Goal: Transaction & Acquisition: Purchase product/service

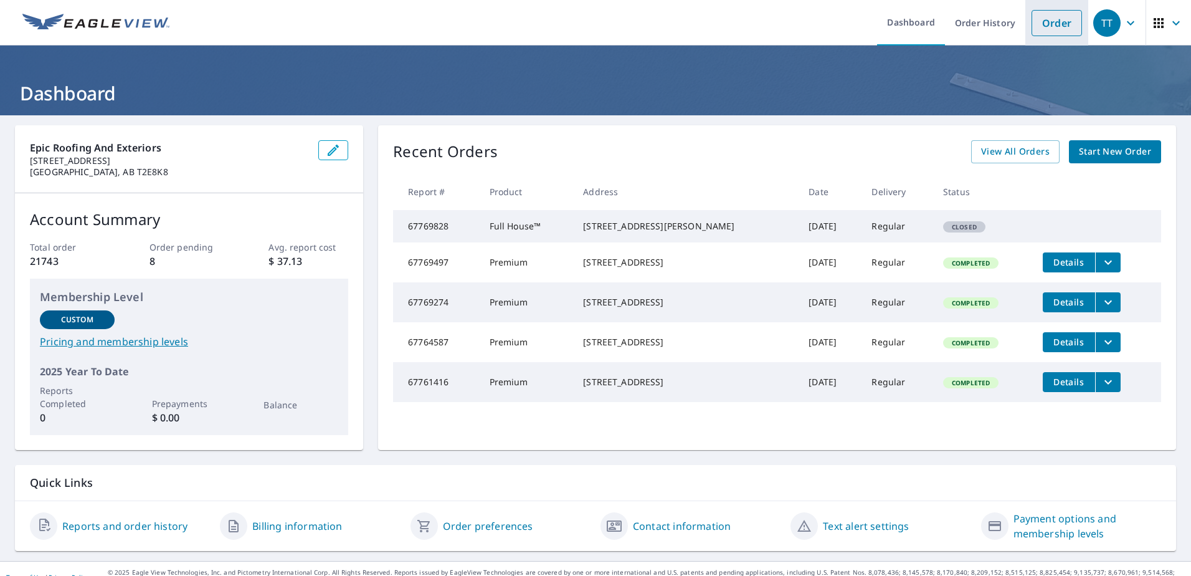
click at [1060, 21] on link "Order" at bounding box center [1057, 23] width 50 height 26
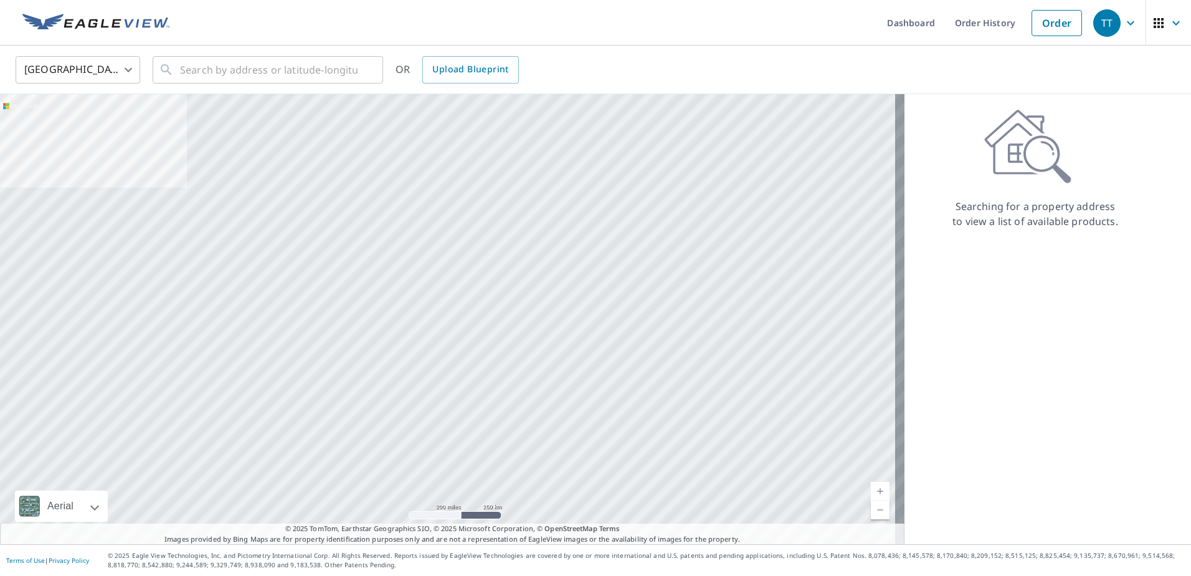
click at [130, 69] on body "TT TT Dashboard Order History Order TT United States US ​ ​ OR Upload Blueprint…" at bounding box center [595, 288] width 1191 height 576
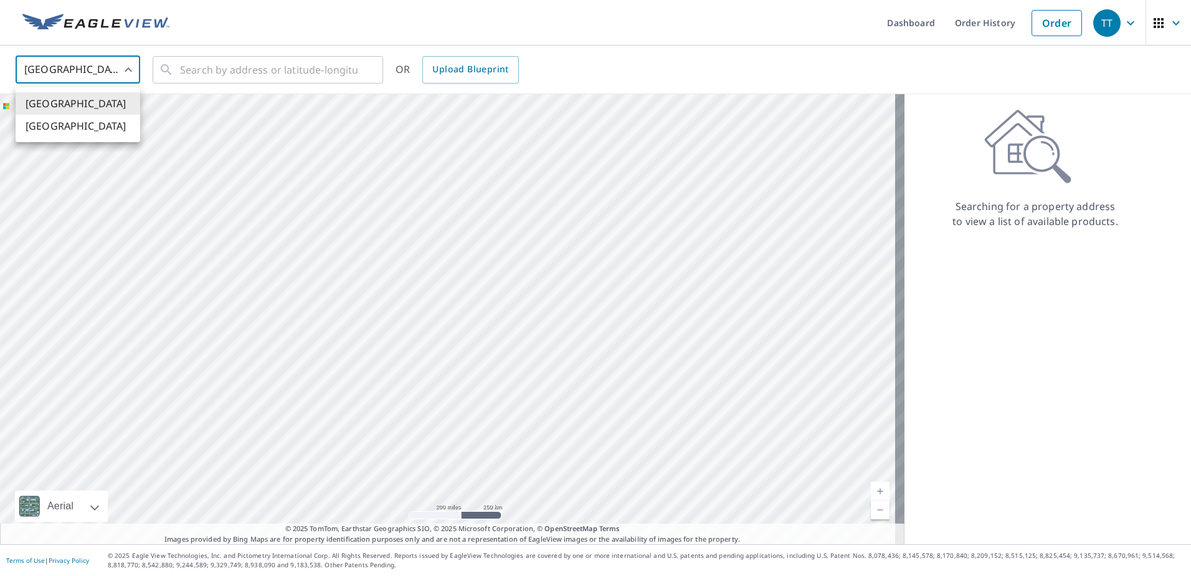
click at [100, 128] on li "[GEOGRAPHIC_DATA]" at bounding box center [78, 126] width 125 height 22
type input "CA"
click at [216, 67] on input "text" at bounding box center [269, 69] width 178 height 35
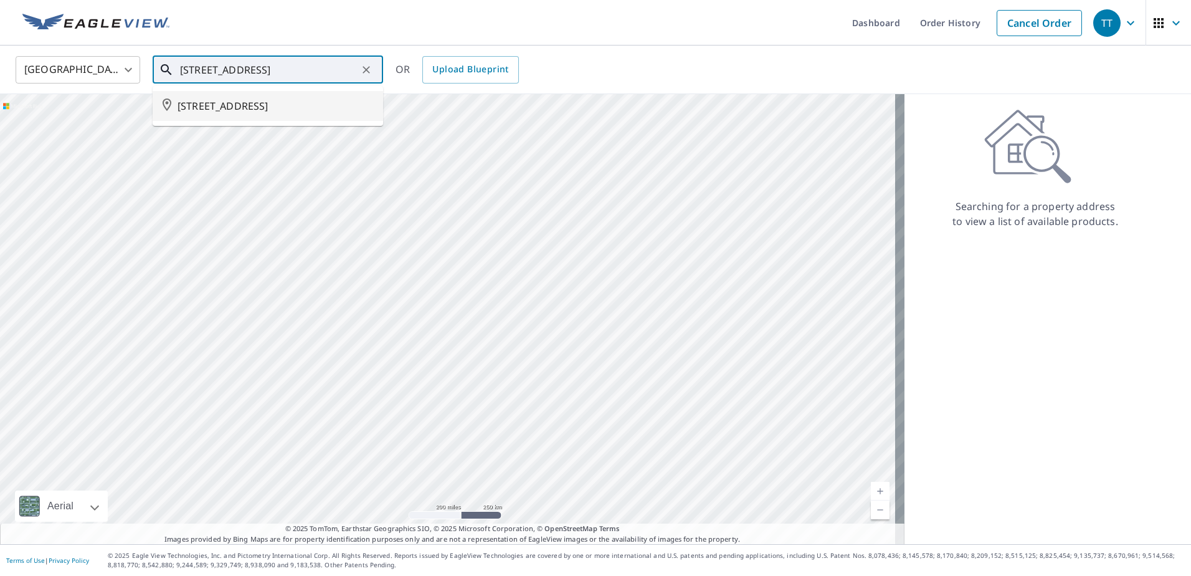
click at [245, 109] on span "[STREET_ADDRESS]" at bounding box center [276, 105] width 196 height 15
type input "[STREET_ADDRESS]"
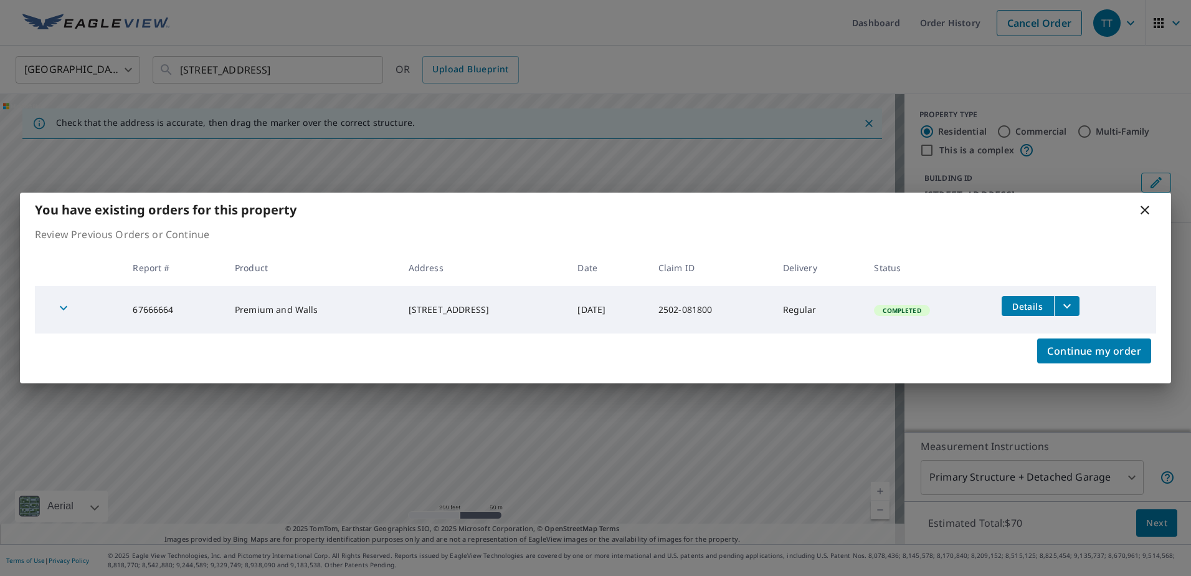
click at [1142, 210] on icon at bounding box center [1144, 209] width 15 height 15
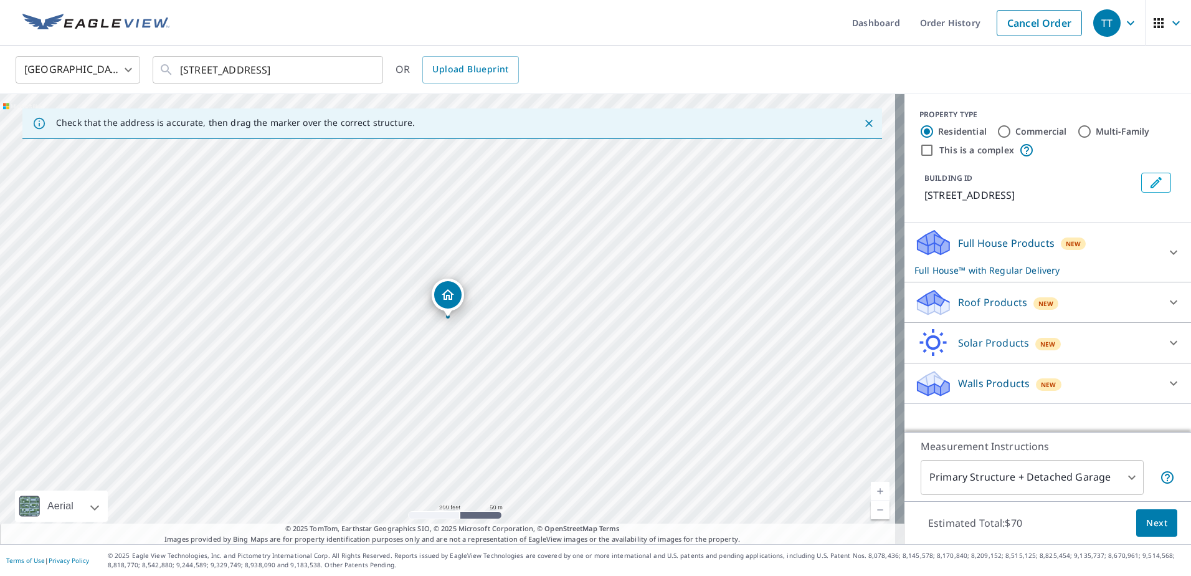
click at [1106, 264] on div "Full House Products New Full House™ with Regular Delivery" at bounding box center [1036, 252] width 244 height 49
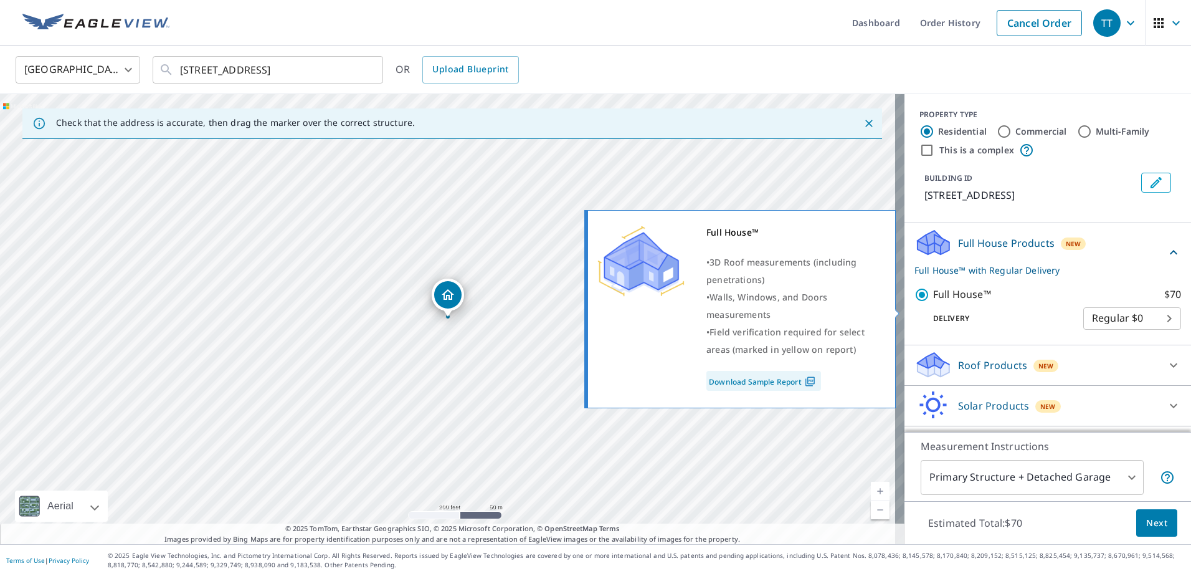
click at [914, 302] on input "Full House™ $70" at bounding box center [923, 294] width 19 height 15
checkbox input "false"
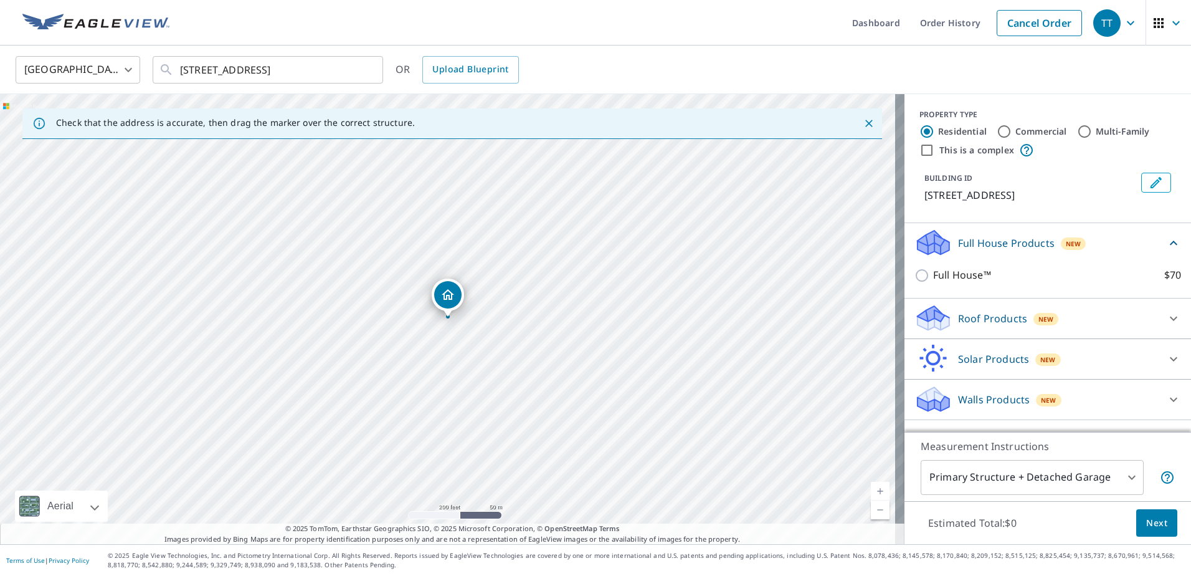
scroll to position [3, 0]
click at [1090, 411] on div "Walls Products New" at bounding box center [1036, 398] width 244 height 29
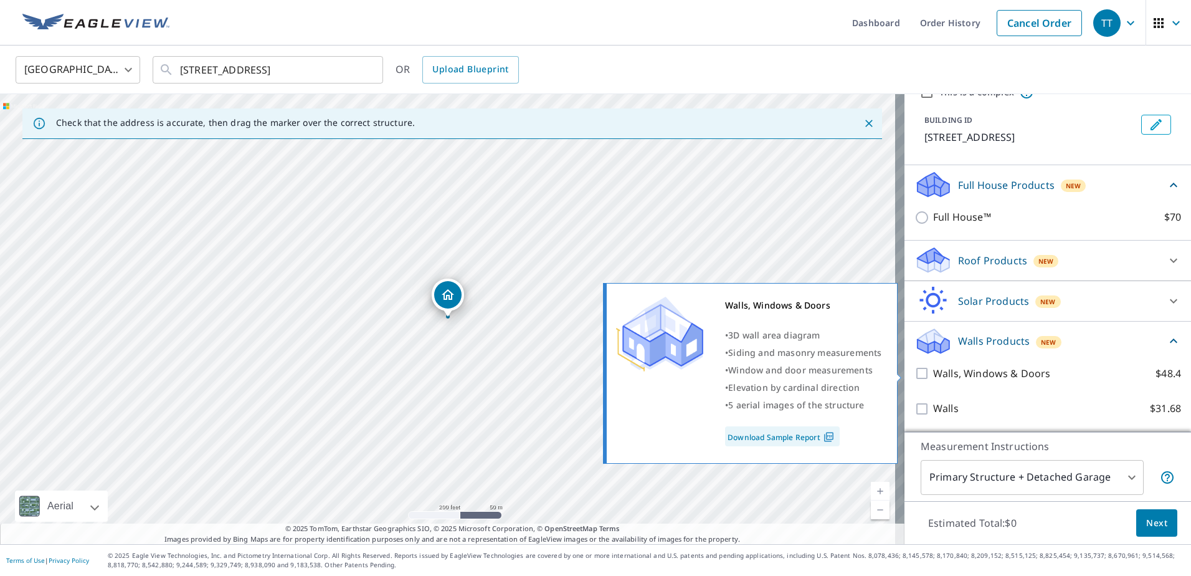
scroll to position [73, 0]
click at [914, 371] on input "Walls, Windows & Doors $48.4" at bounding box center [923, 373] width 19 height 15
checkbox input "true"
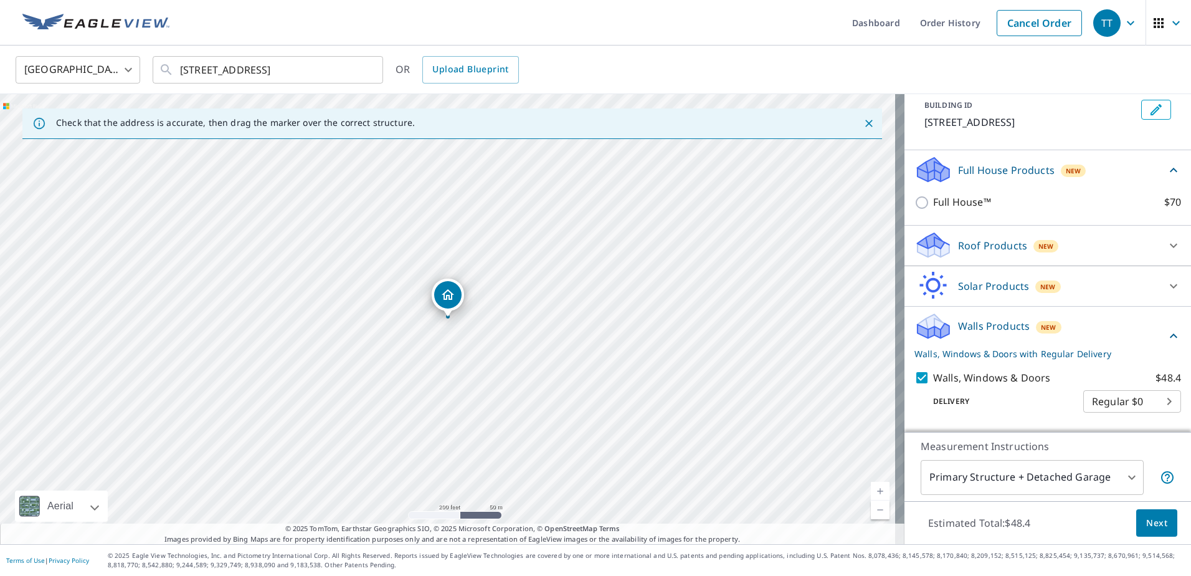
click at [1151, 519] on span "Next" at bounding box center [1156, 523] width 21 height 16
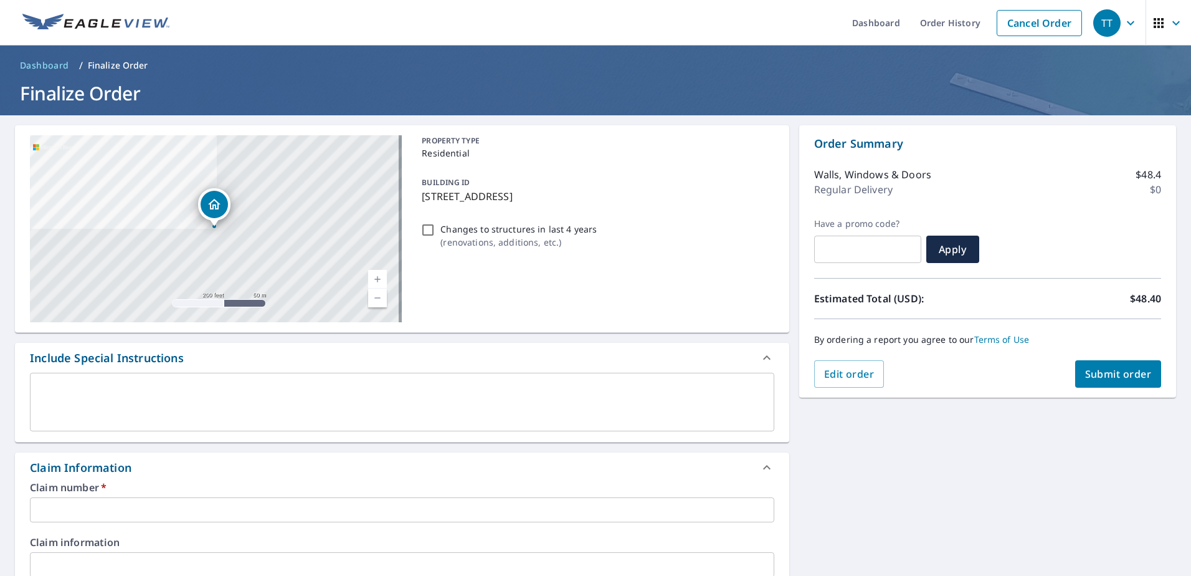
click at [259, 506] on input "text" at bounding box center [402, 509] width 744 height 25
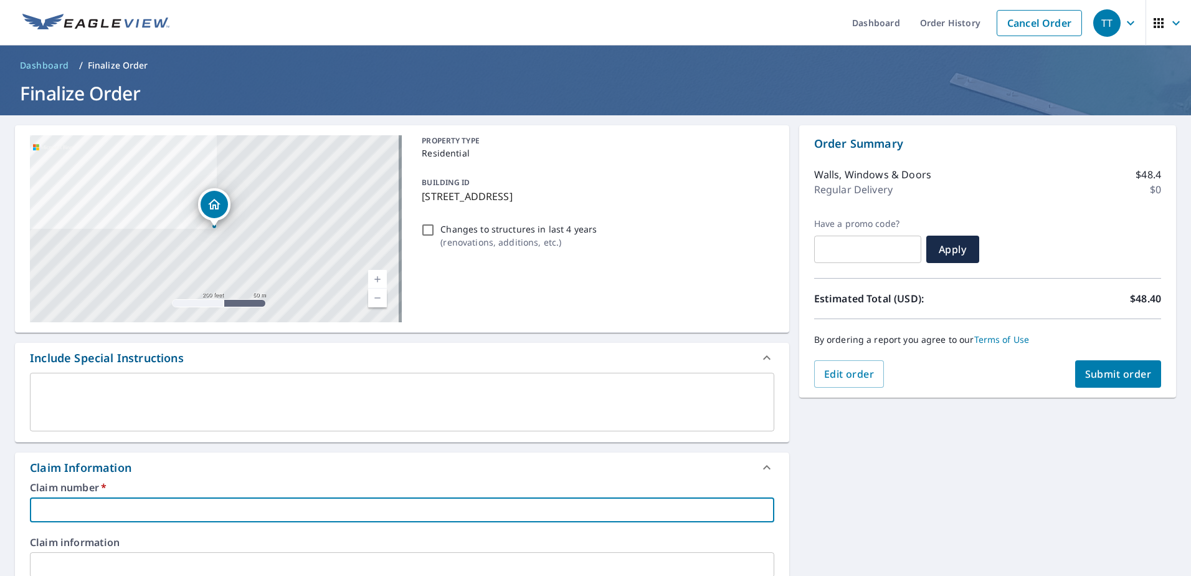
type input "0"
checkbox input "true"
type input "08"
checkbox input "true"
type input "081"
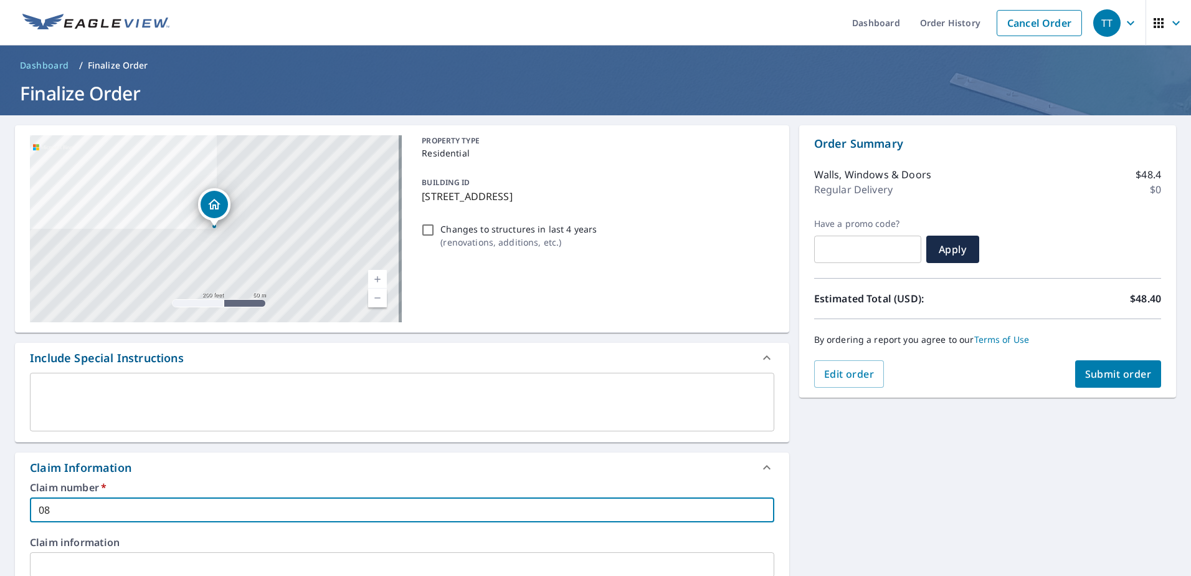
checkbox input "true"
type input "0818"
checkbox input "true"
type input "08180"
checkbox input "true"
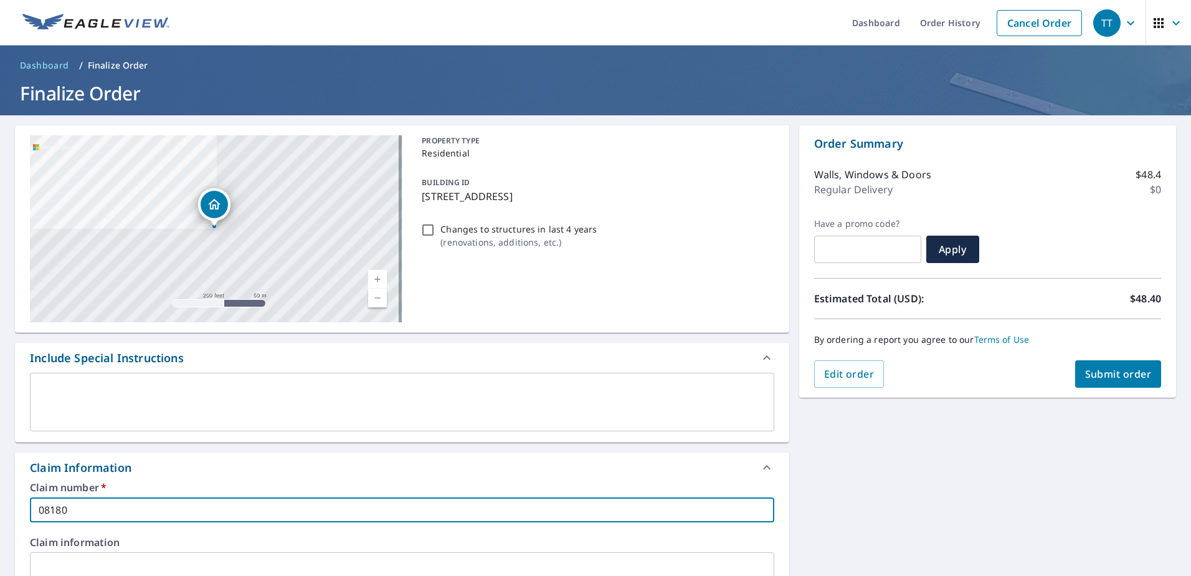
type input "081800"
checkbox input "true"
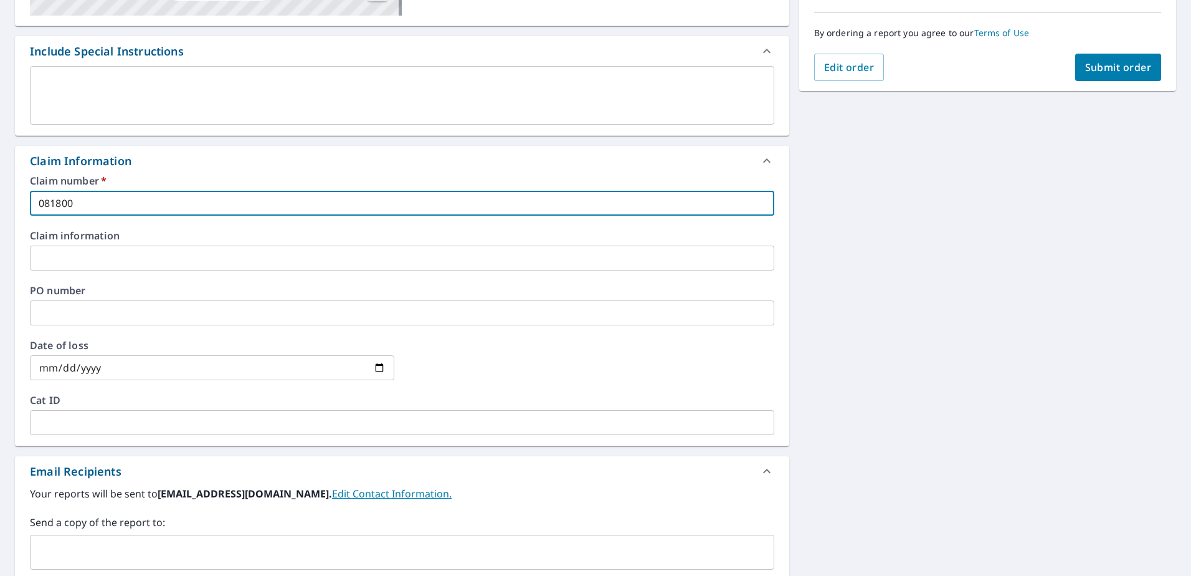
scroll to position [311, 0]
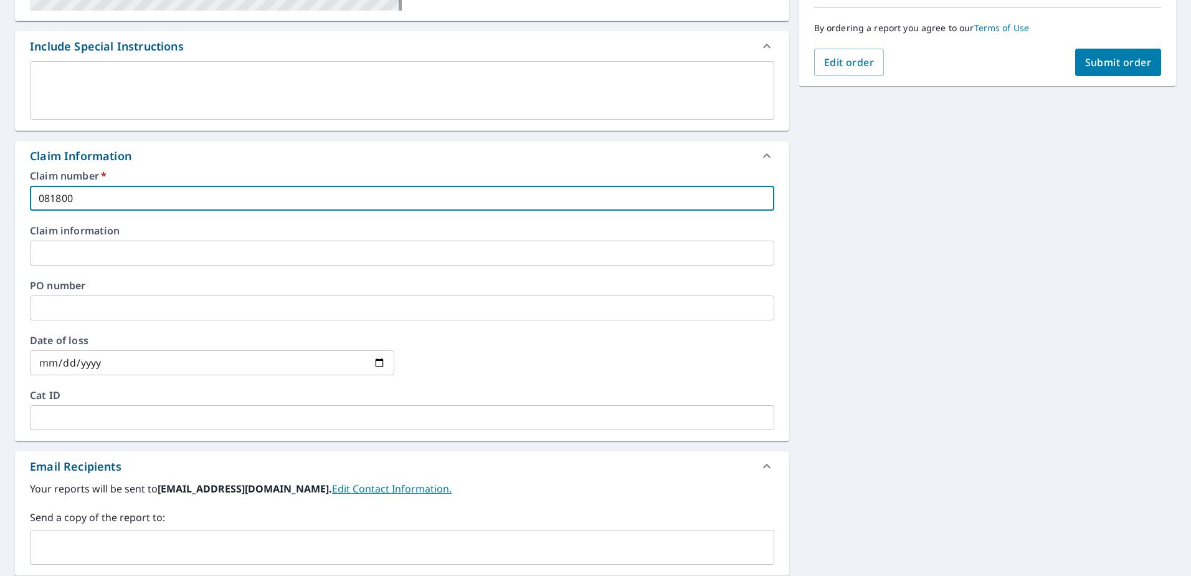
type input "081800"
click at [254, 546] on input "text" at bounding box center [393, 547] width 714 height 24
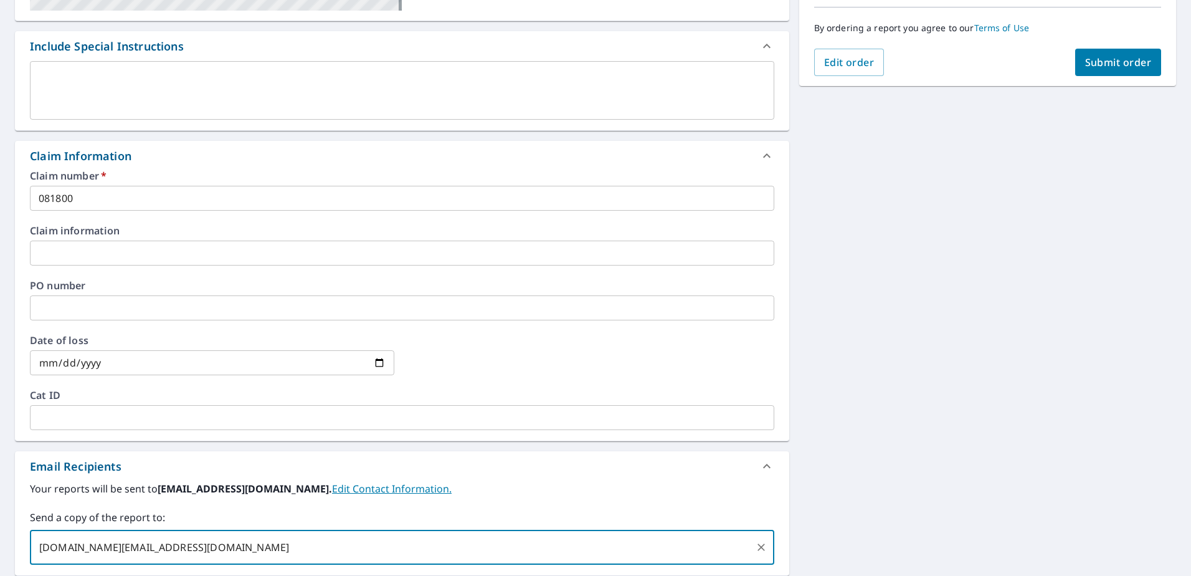
type input "[DOMAIN_NAME][EMAIL_ADDRESS][DOMAIN_NAME]"
click at [1117, 61] on span "Submit order" at bounding box center [1118, 62] width 67 height 14
checkbox input "true"
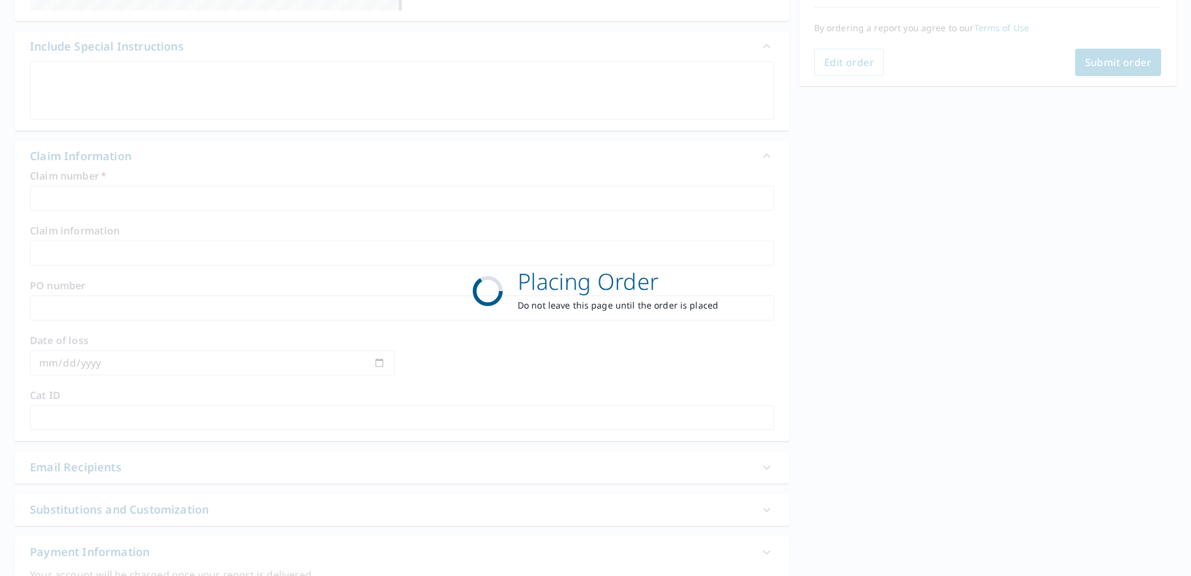
scroll to position [158, 0]
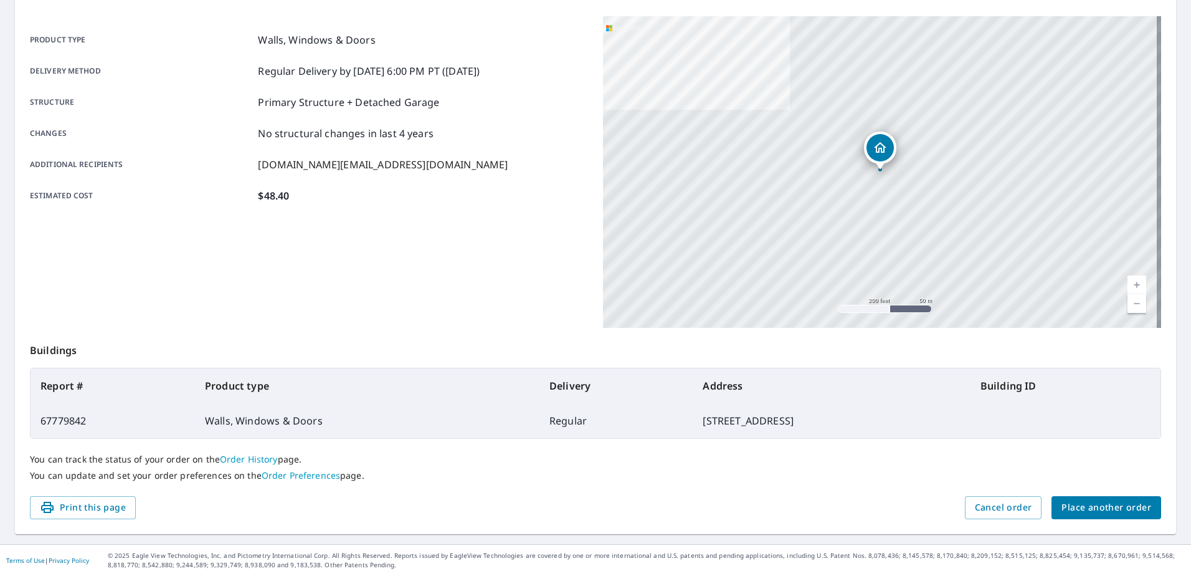
click at [1091, 505] on span "Place another order" at bounding box center [1106, 508] width 90 height 16
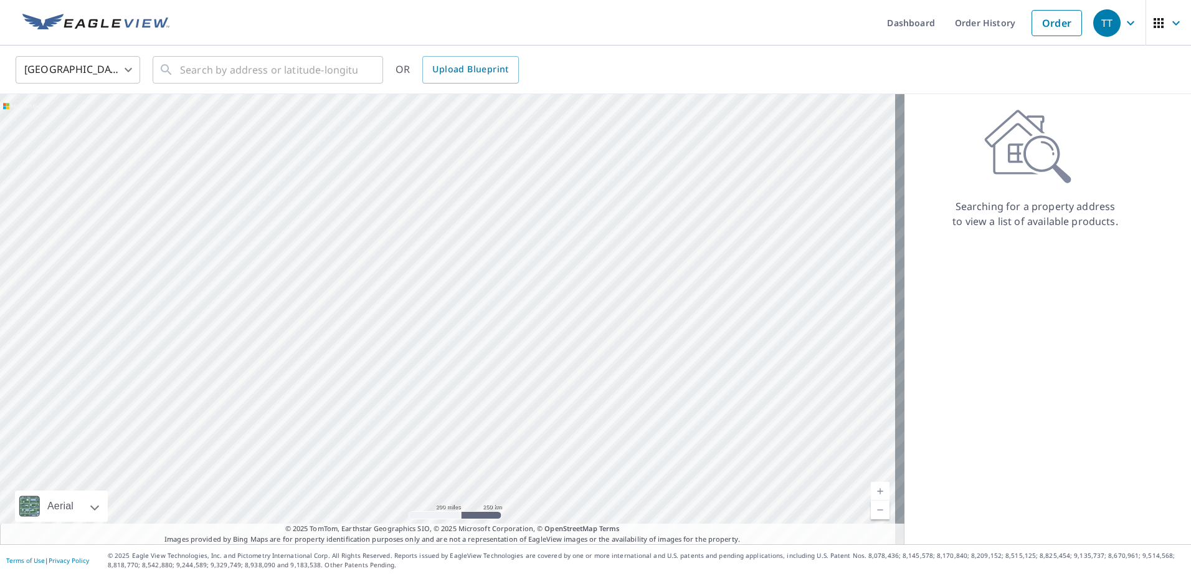
click at [122, 67] on body "TT TT Dashboard Order History Order TT United States US ​ ​ OR Upload Blueprint…" at bounding box center [595, 288] width 1191 height 576
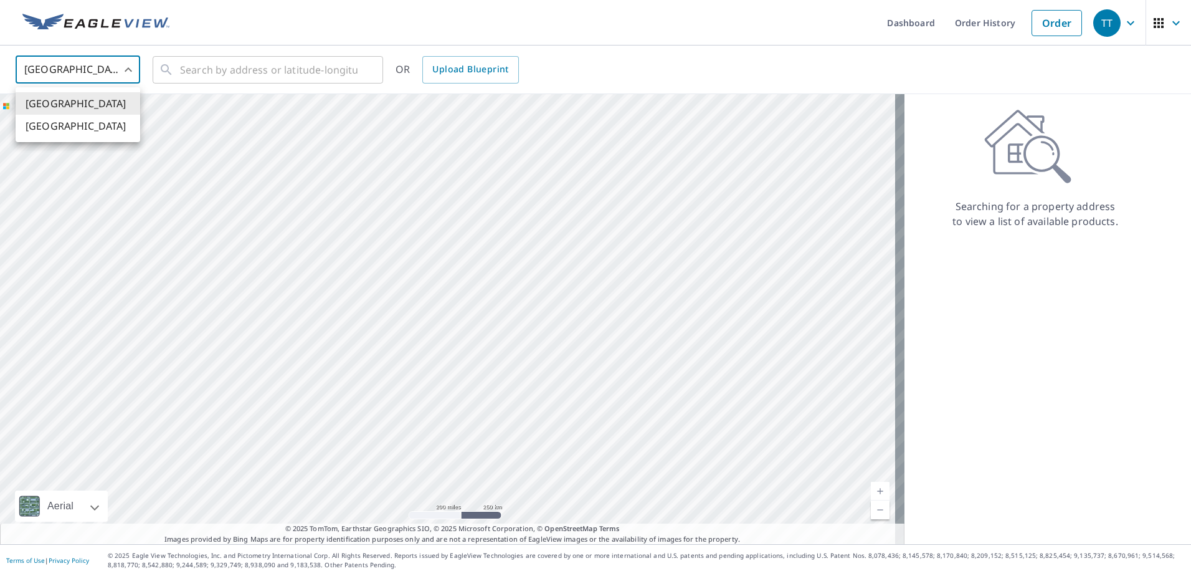
click at [60, 124] on li "[GEOGRAPHIC_DATA]" at bounding box center [78, 126] width 125 height 22
type input "CA"
click at [225, 67] on input "text" at bounding box center [269, 69] width 178 height 35
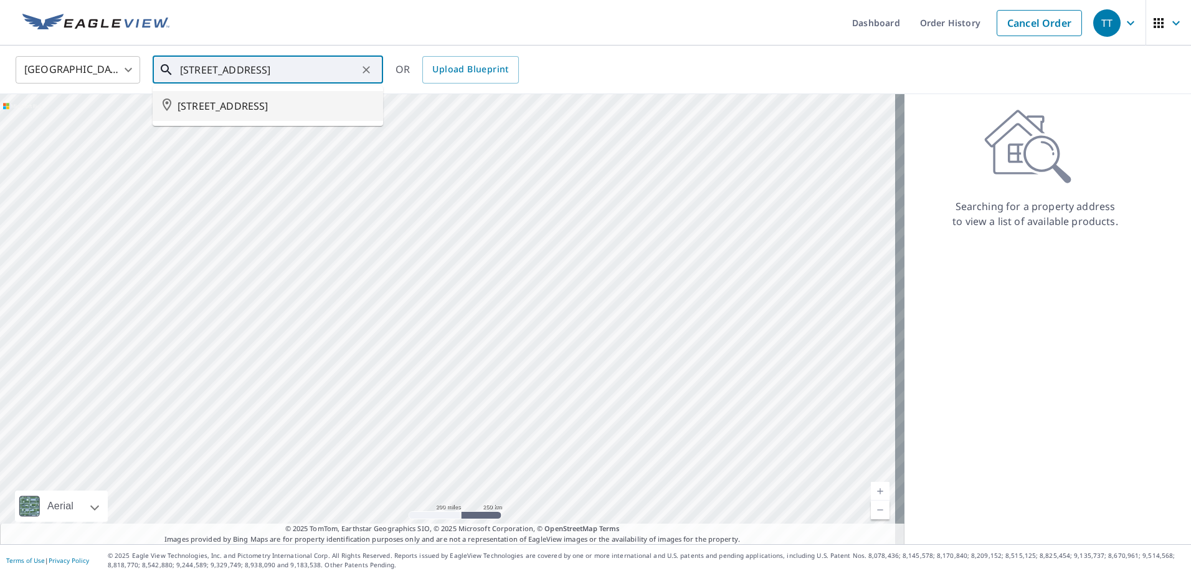
click at [202, 105] on span "[STREET_ADDRESS]" at bounding box center [276, 105] width 196 height 15
type input "[STREET_ADDRESS]"
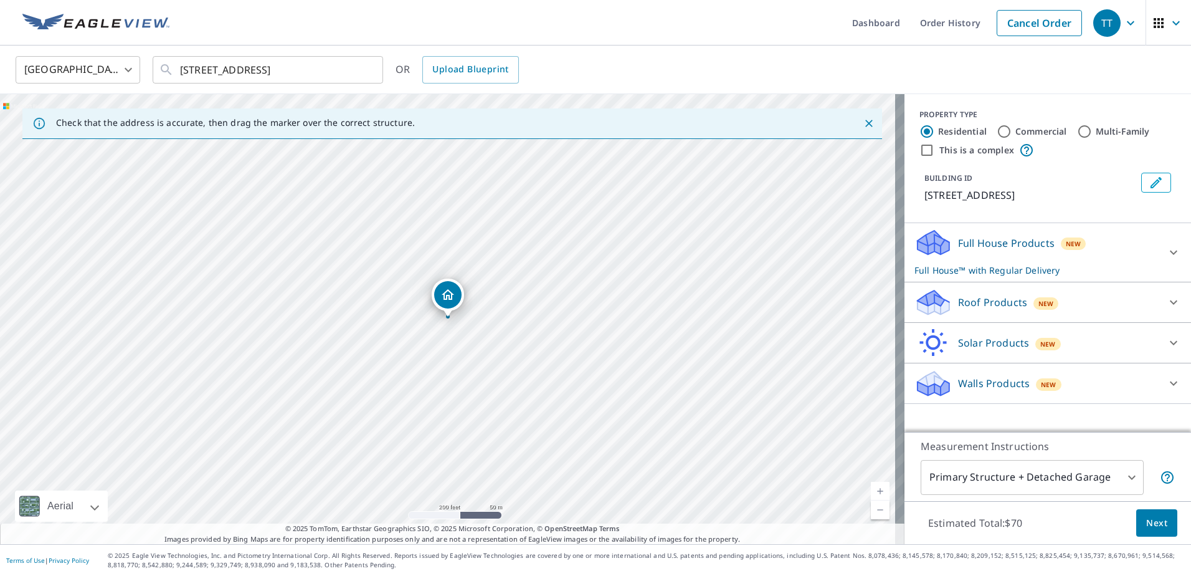
click at [1102, 268] on div "Full House Products New Full House™ with Regular Delivery" at bounding box center [1036, 252] width 244 height 49
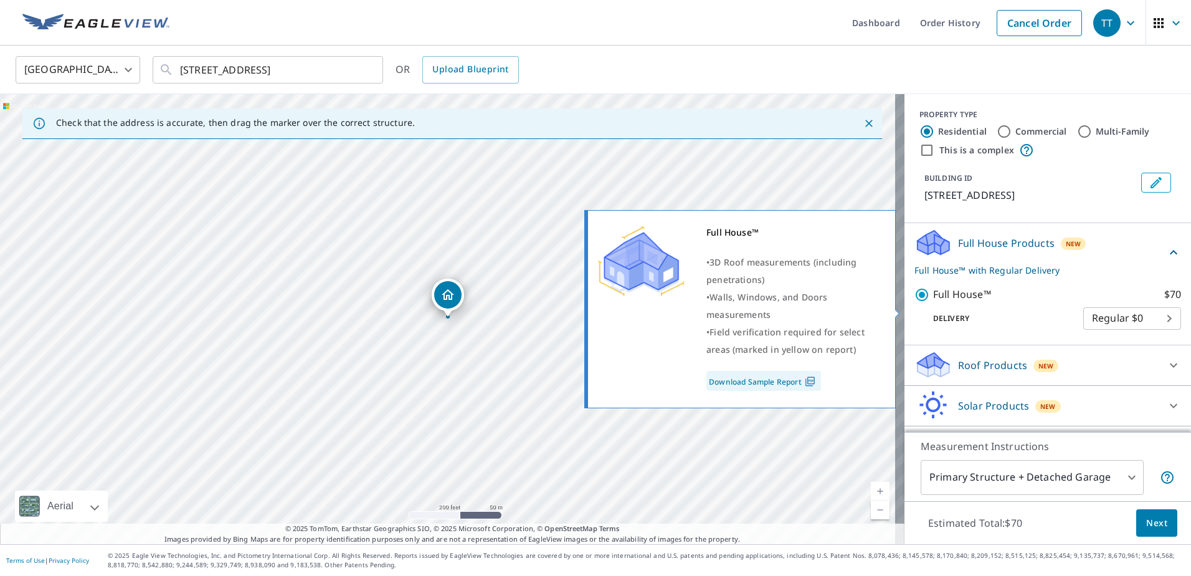
click at [916, 302] on input "Full House™ $70" at bounding box center [923, 294] width 19 height 15
checkbox input "false"
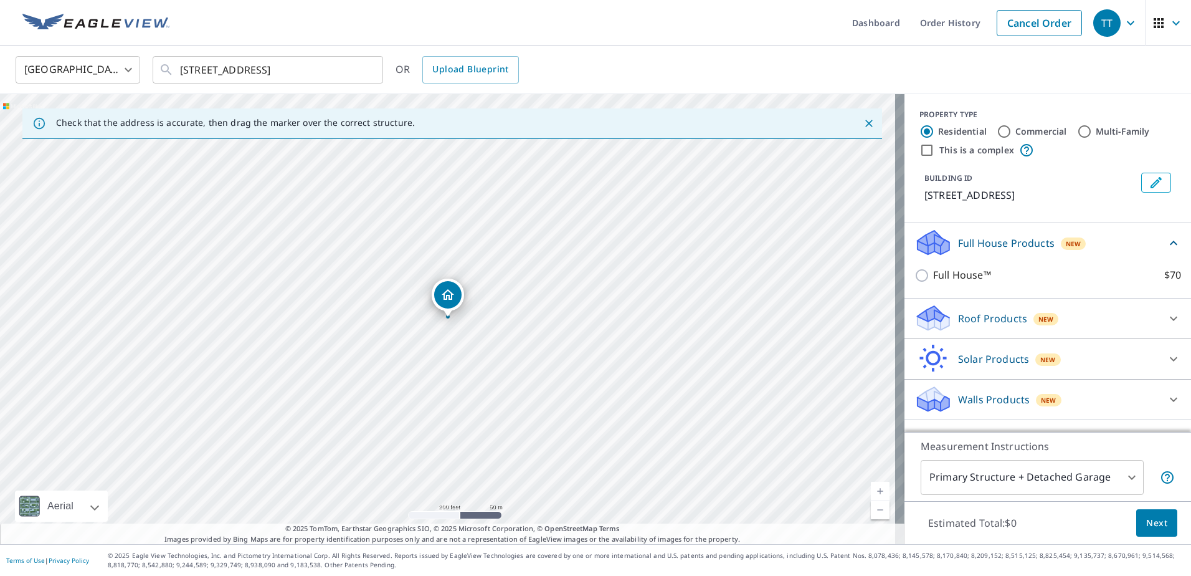
click at [1088, 331] on div "Roof Products New" at bounding box center [1036, 317] width 244 height 29
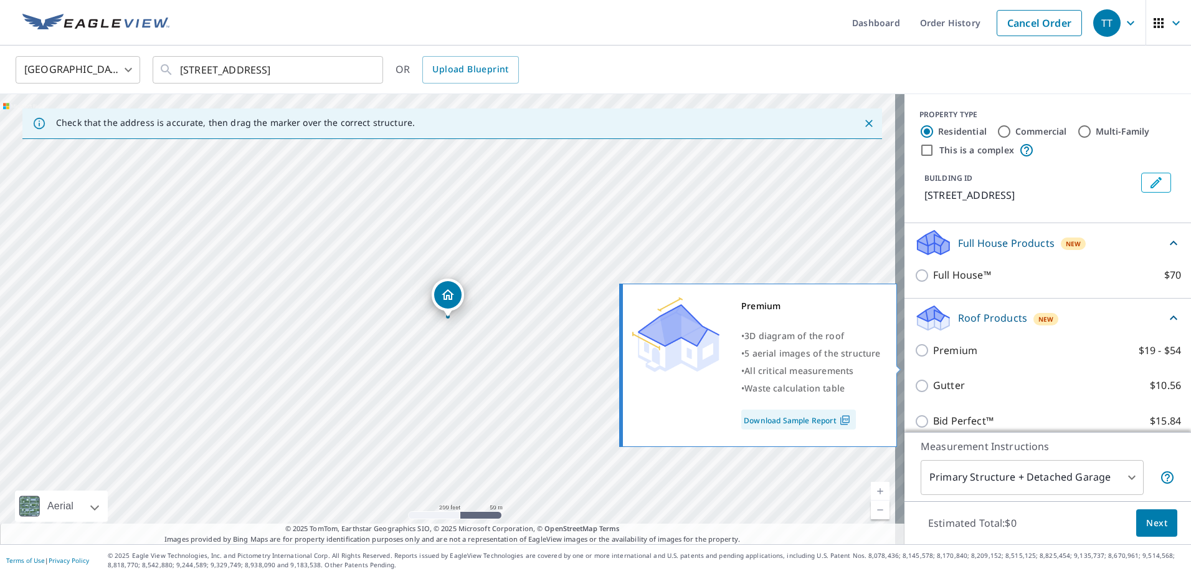
click at [914, 358] on input "Premium $19 - $54" at bounding box center [923, 350] width 19 height 15
checkbox input "true"
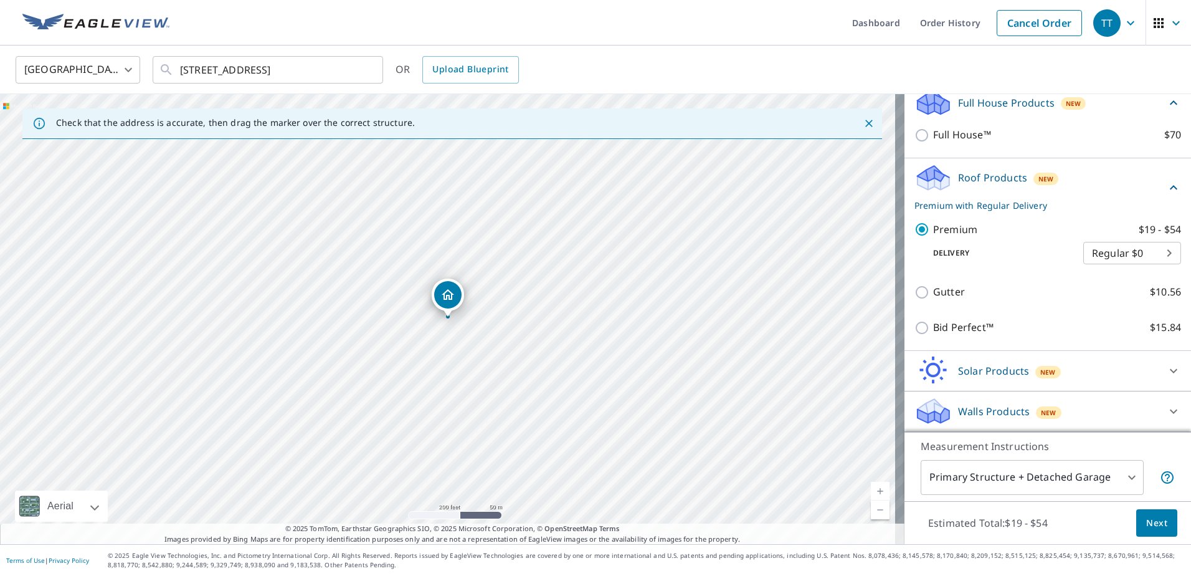
scroll to position [155, 0]
click at [1087, 410] on div "Walls Products New" at bounding box center [1036, 410] width 244 height 29
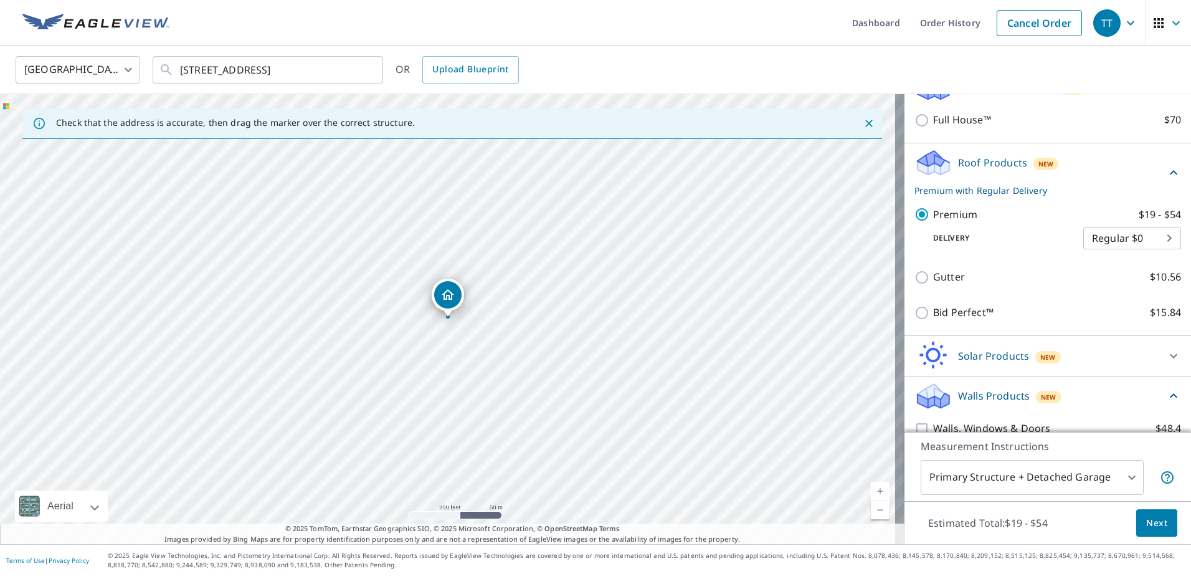
click at [1088, 401] on div "Walls Products New" at bounding box center [1040, 395] width 252 height 29
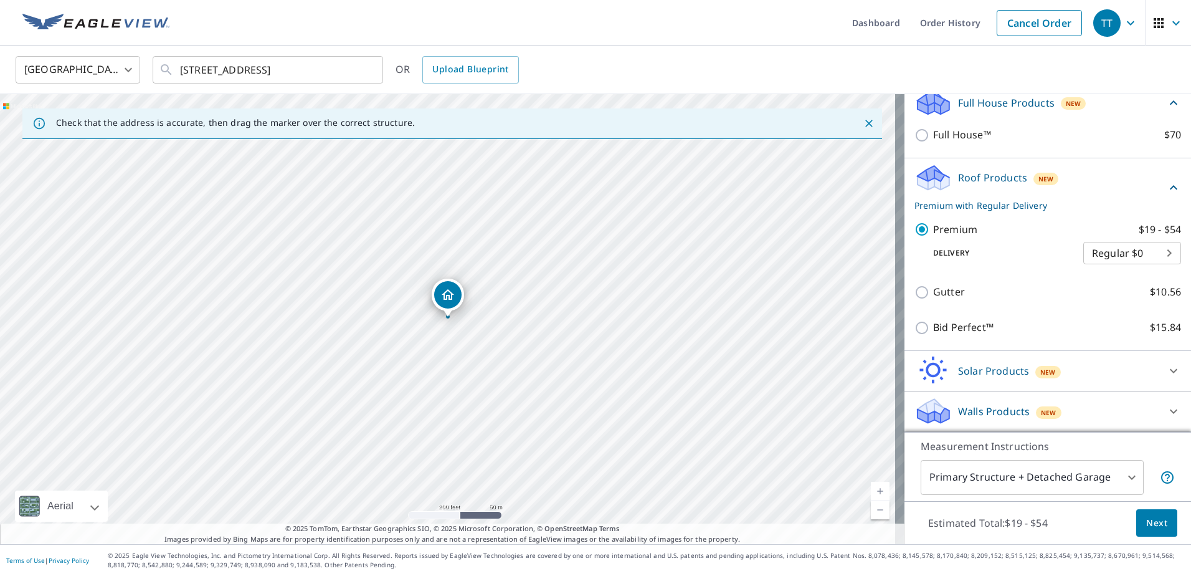
click at [1108, 417] on div "Walls Products New" at bounding box center [1036, 410] width 244 height 29
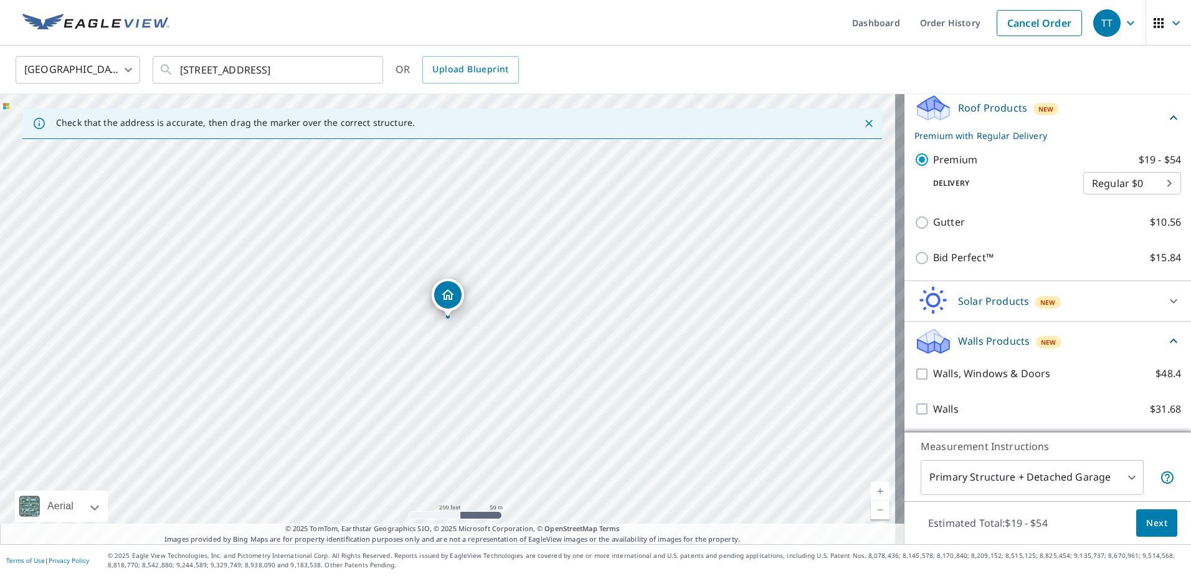
scroll to position [225, 0]
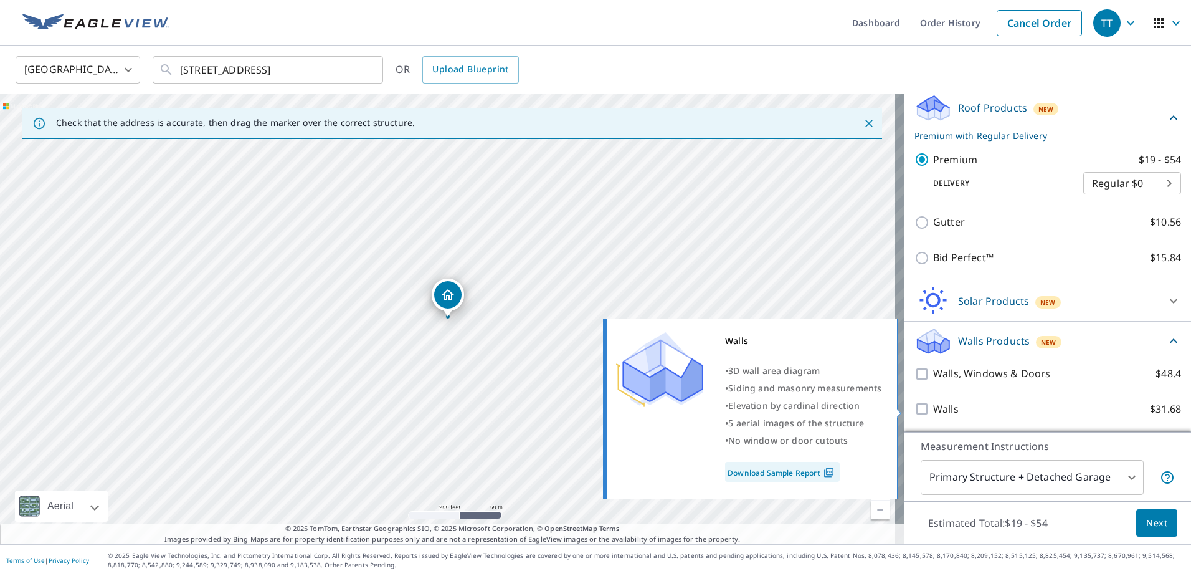
click at [914, 409] on input "Walls $31.68" at bounding box center [923, 408] width 19 height 15
checkbox input "true"
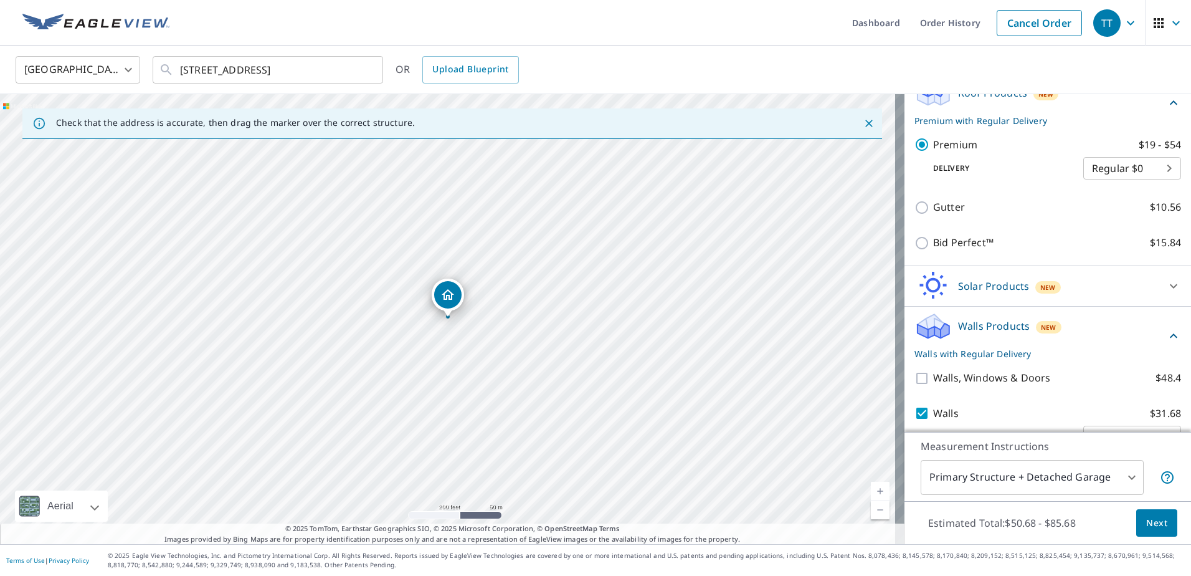
scroll to position [272, 0]
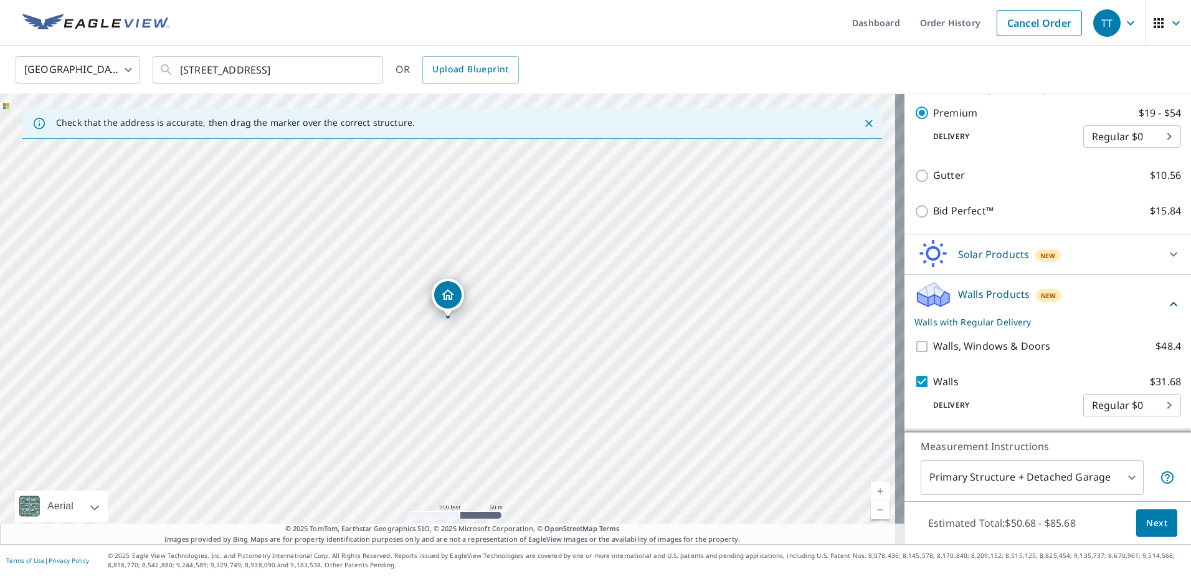
click at [1147, 520] on span "Next" at bounding box center [1156, 523] width 21 height 16
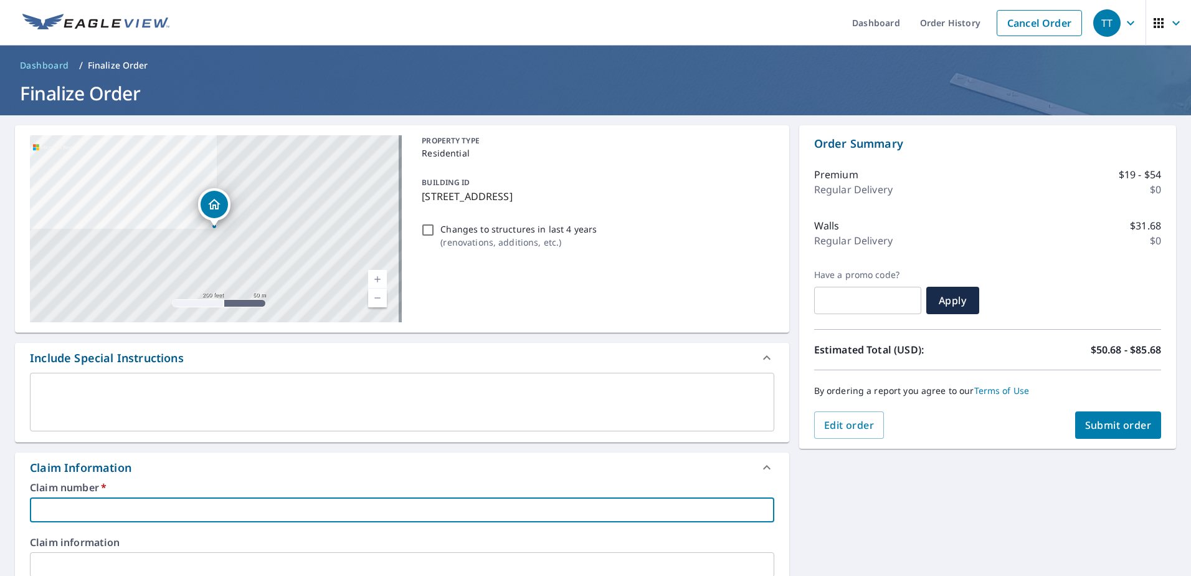
click at [272, 506] on input "text" at bounding box center [402, 509] width 744 height 25
type input "0"
checkbox input "true"
type input "08"
checkbox input "true"
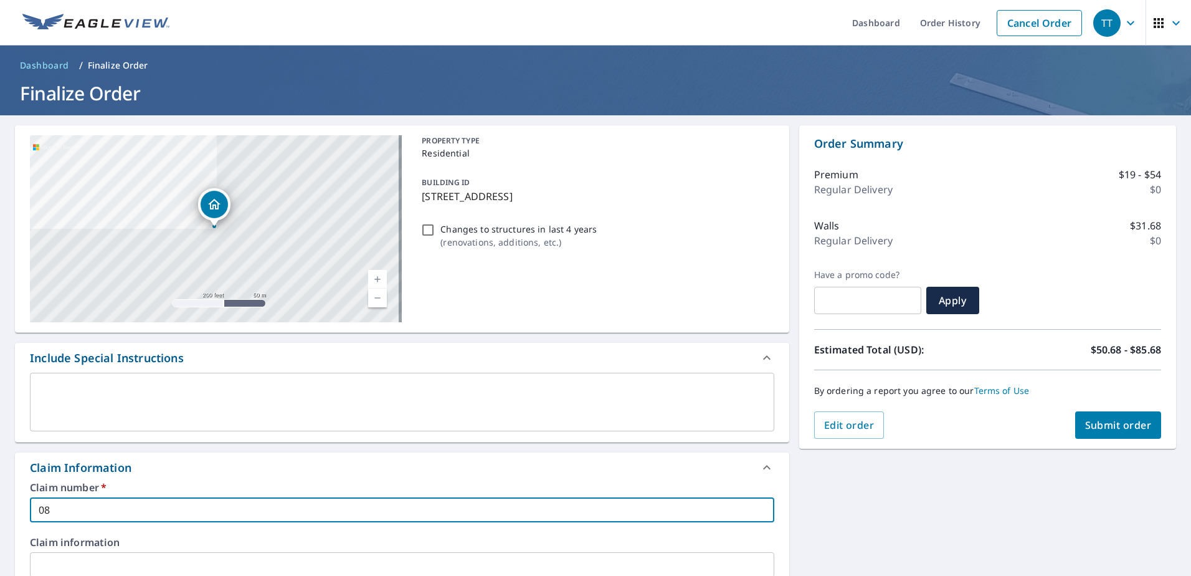
type input "080"
checkbox input "true"
type input "0805"
checkbox input "true"
type input "08053"
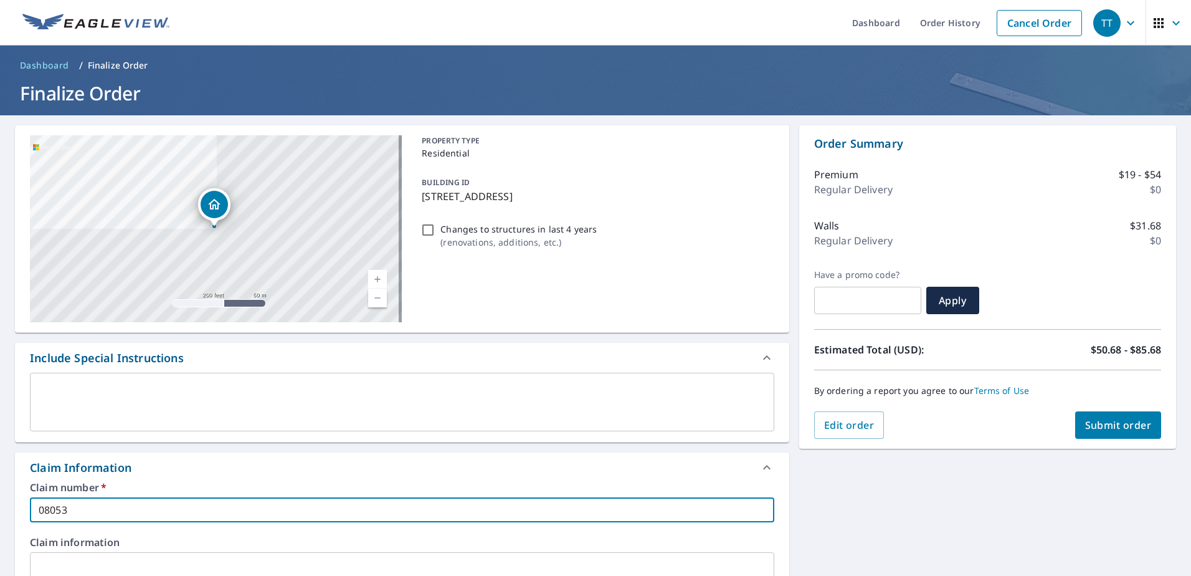
checkbox input "true"
type input "080530"
checkbox input "true"
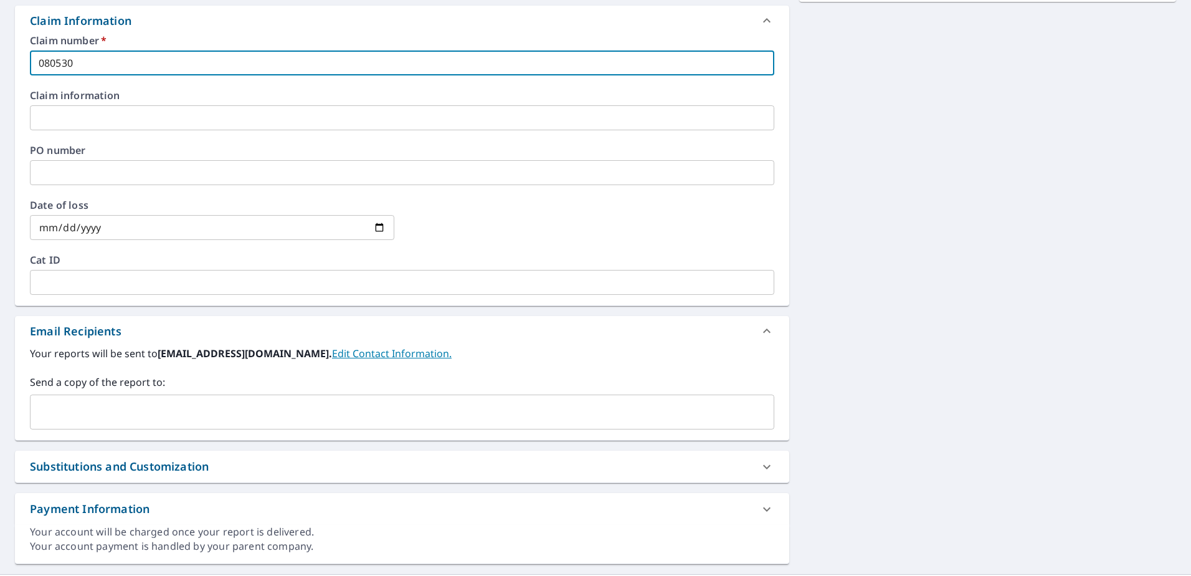
scroll to position [477, 0]
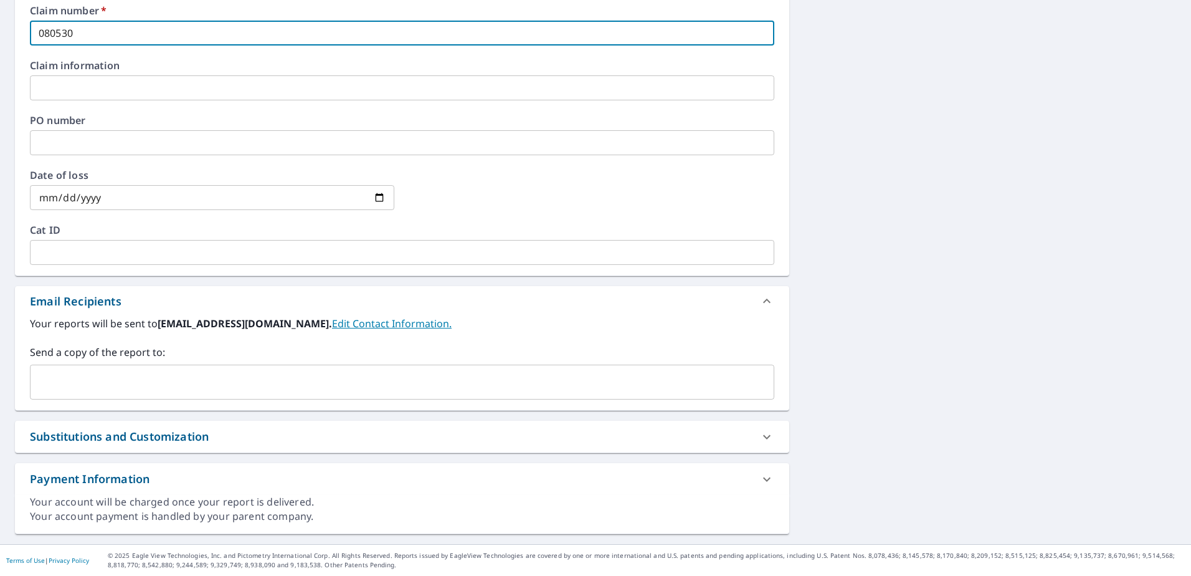
type input "080530"
click at [300, 383] on input "text" at bounding box center [393, 382] width 714 height 24
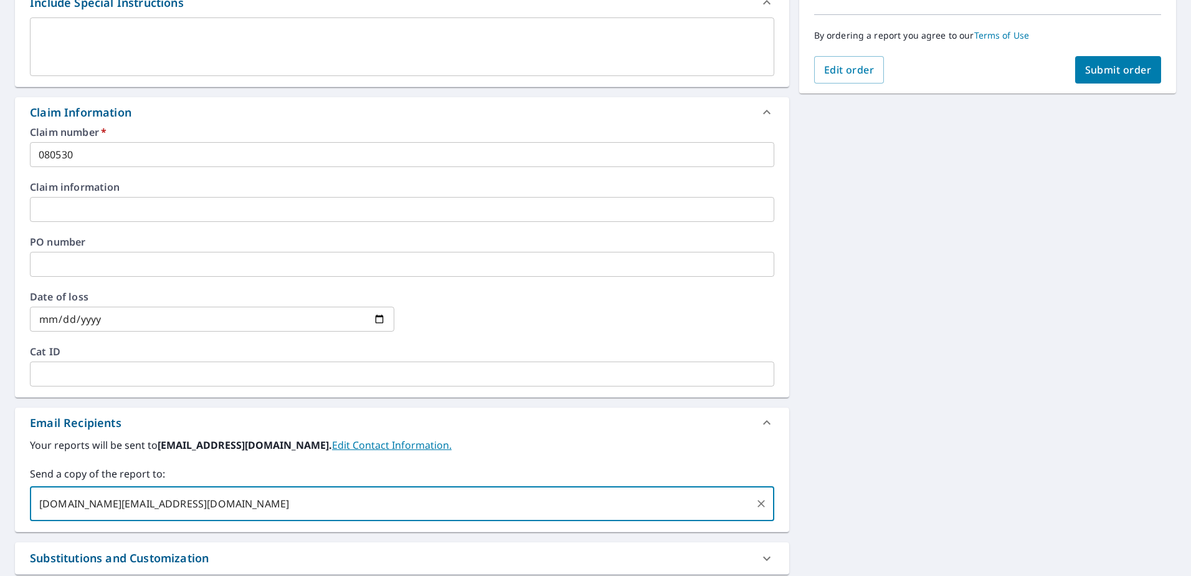
scroll to position [352, 0]
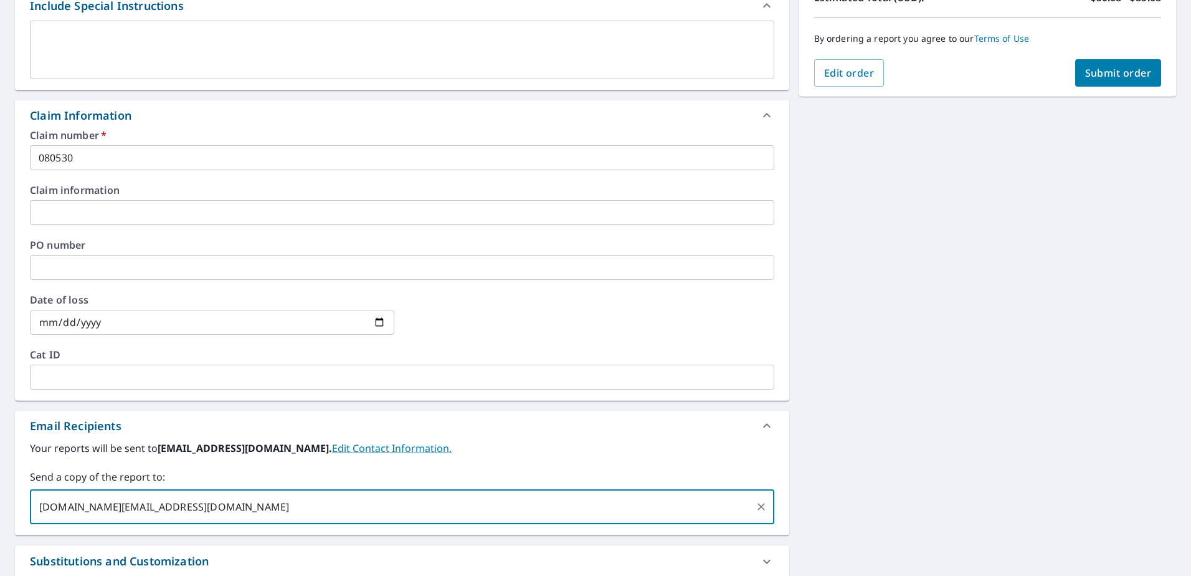
type input "[DOMAIN_NAME][EMAIL_ADDRESS][DOMAIN_NAME]"
click at [1113, 68] on span "Submit order" at bounding box center [1118, 73] width 67 height 14
checkbox input "true"
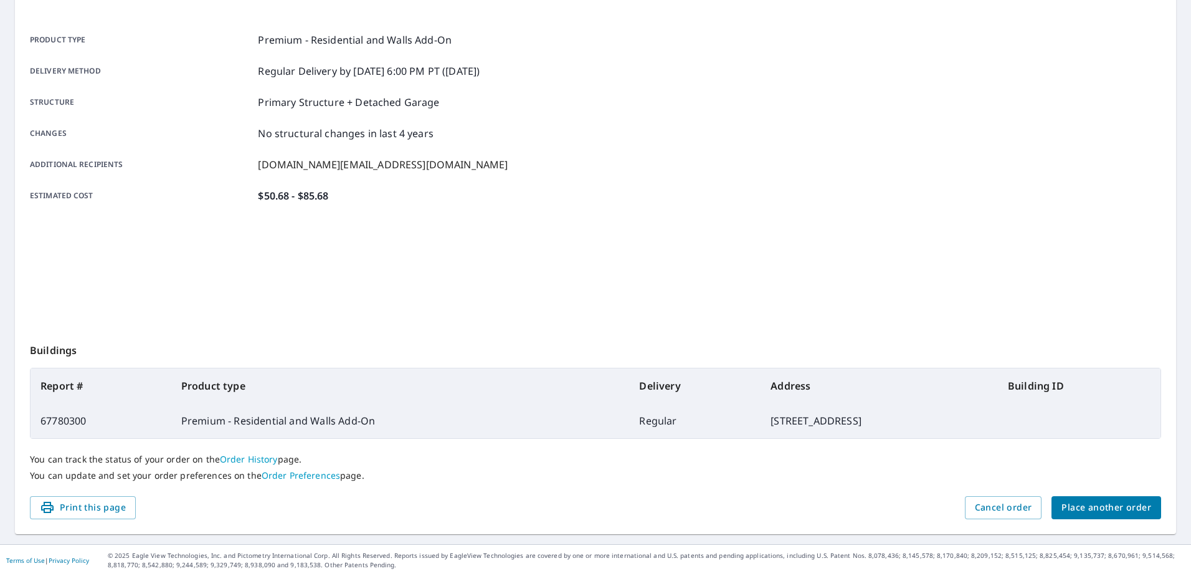
scroll to position [158, 0]
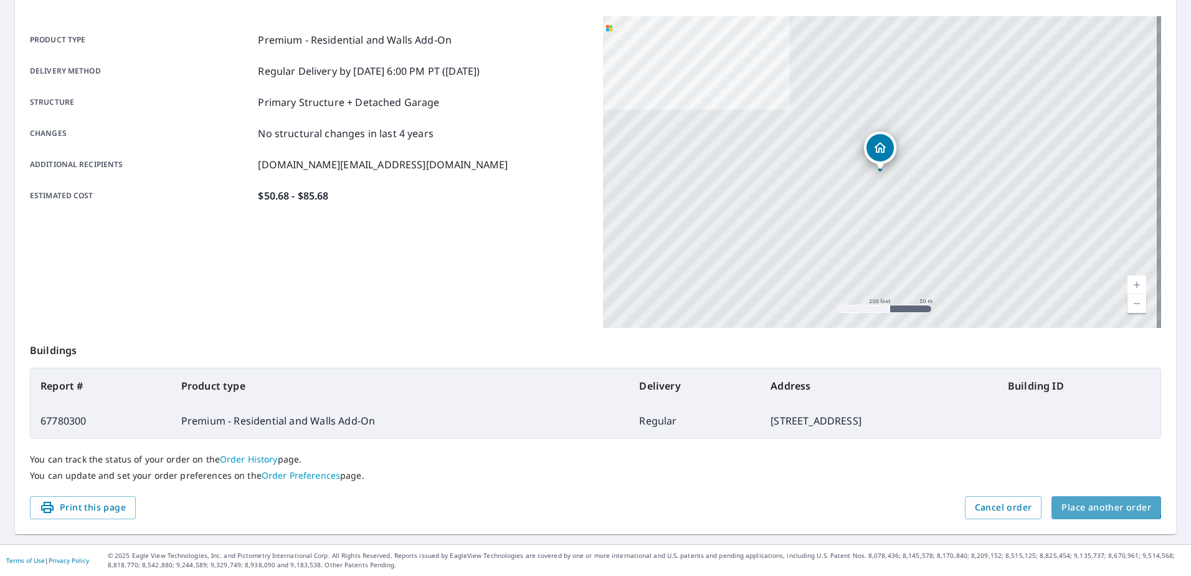
click at [1074, 501] on span "Place another order" at bounding box center [1106, 508] width 90 height 16
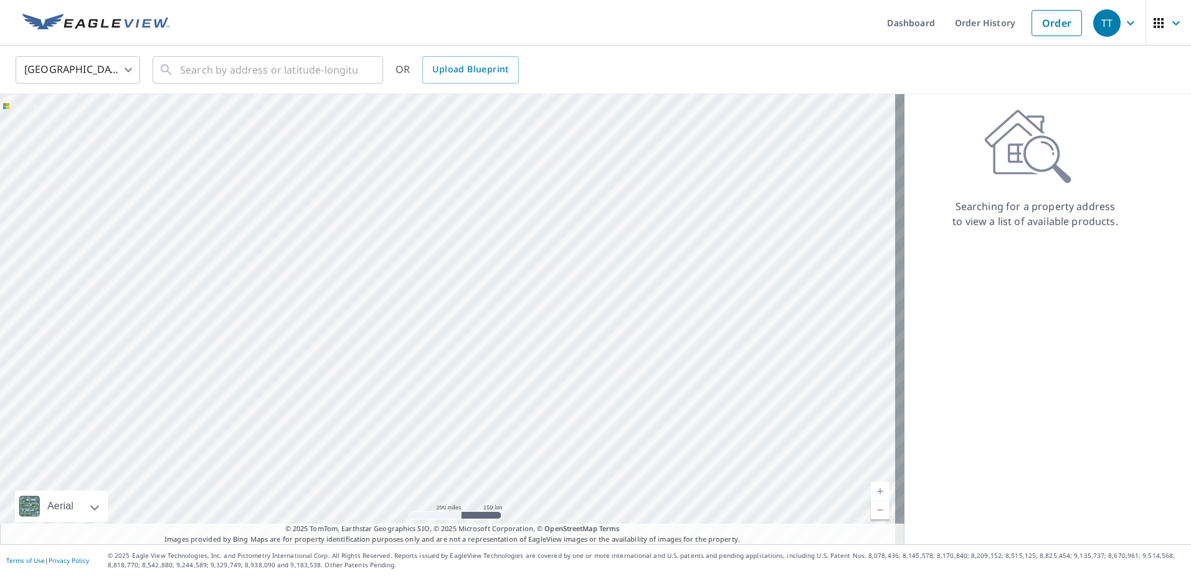
click at [127, 69] on body "TT TT Dashboard Order History Order TT United States US ​ ​ OR Upload Blueprint…" at bounding box center [595, 288] width 1191 height 576
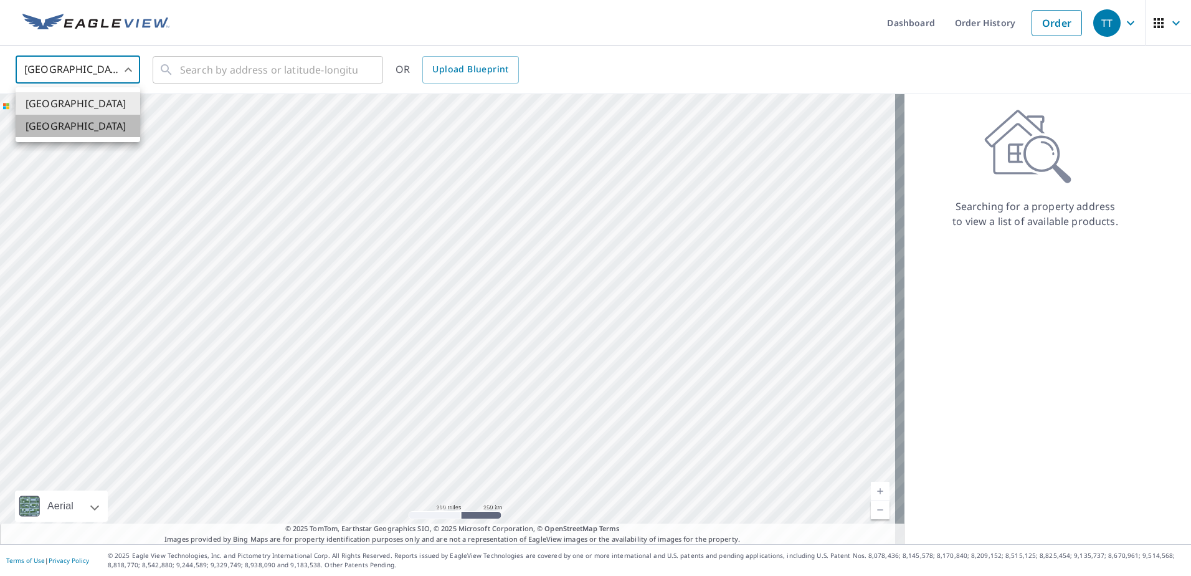
click at [99, 131] on li "[GEOGRAPHIC_DATA]" at bounding box center [78, 126] width 125 height 22
type input "CA"
click at [240, 69] on input "text" at bounding box center [269, 69] width 178 height 35
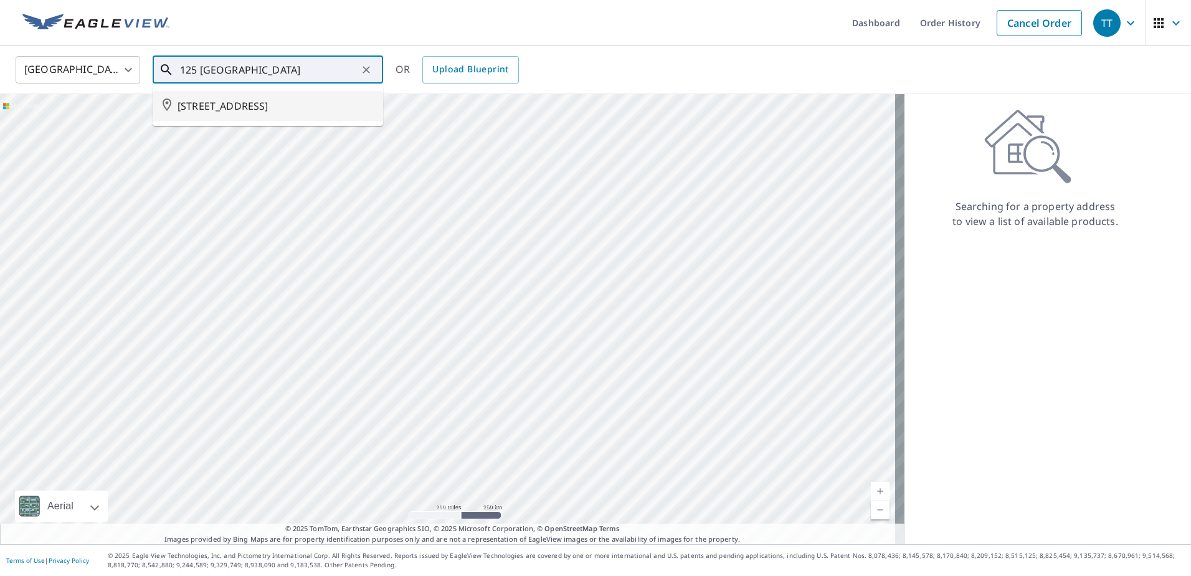
click at [255, 100] on span "[STREET_ADDRESS]" at bounding box center [276, 105] width 196 height 15
type input "[STREET_ADDRESS]"
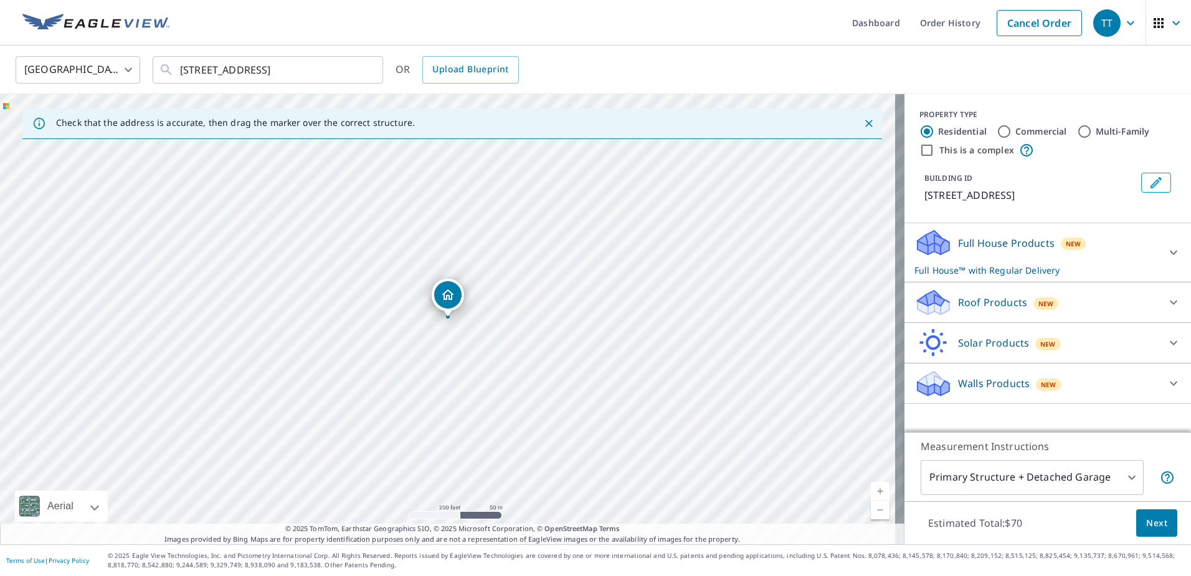
click at [1095, 317] on div "Roof Products New" at bounding box center [1036, 302] width 244 height 29
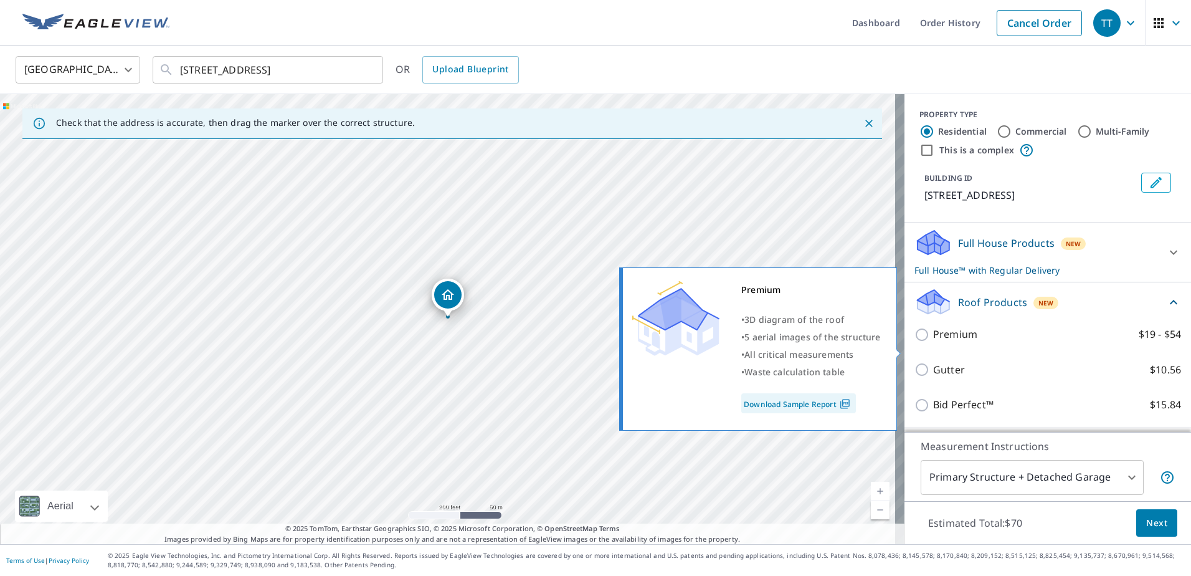
click at [915, 342] on input "Premium $19 - $54" at bounding box center [923, 334] width 19 height 15
checkbox input "true"
checkbox input "false"
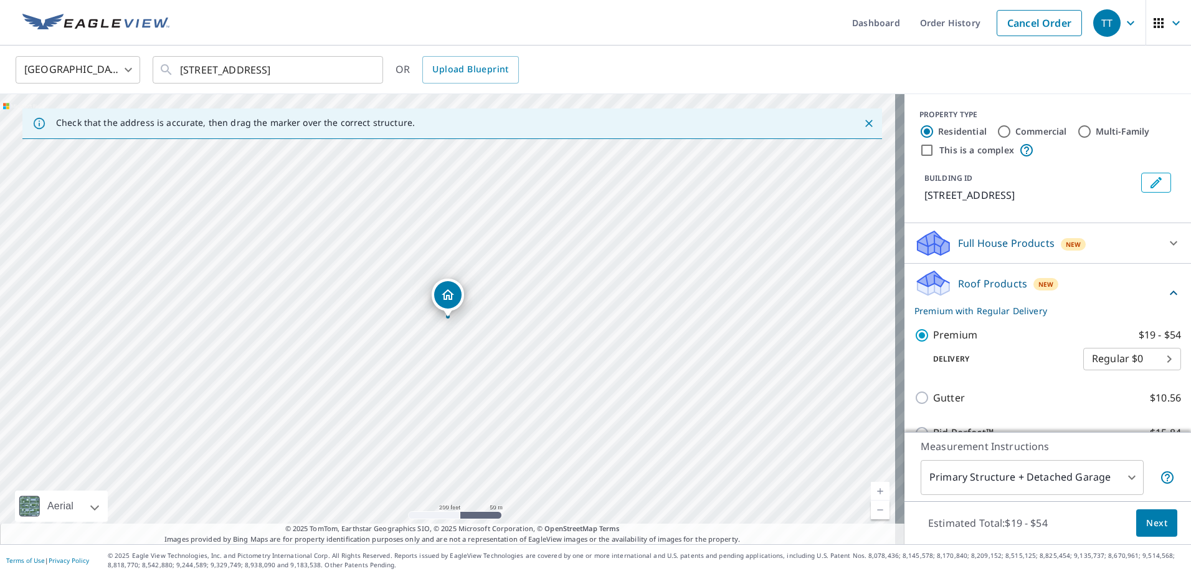
click at [1111, 250] on div "Full House Products New" at bounding box center [1036, 243] width 244 height 29
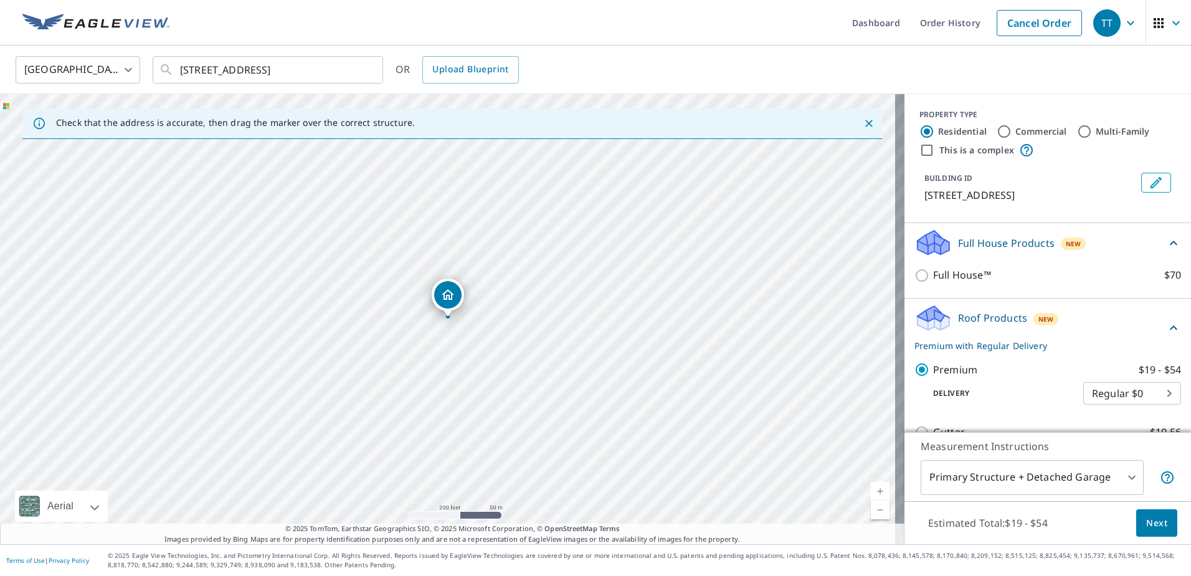
click at [1146, 525] on span "Next" at bounding box center [1156, 523] width 21 height 16
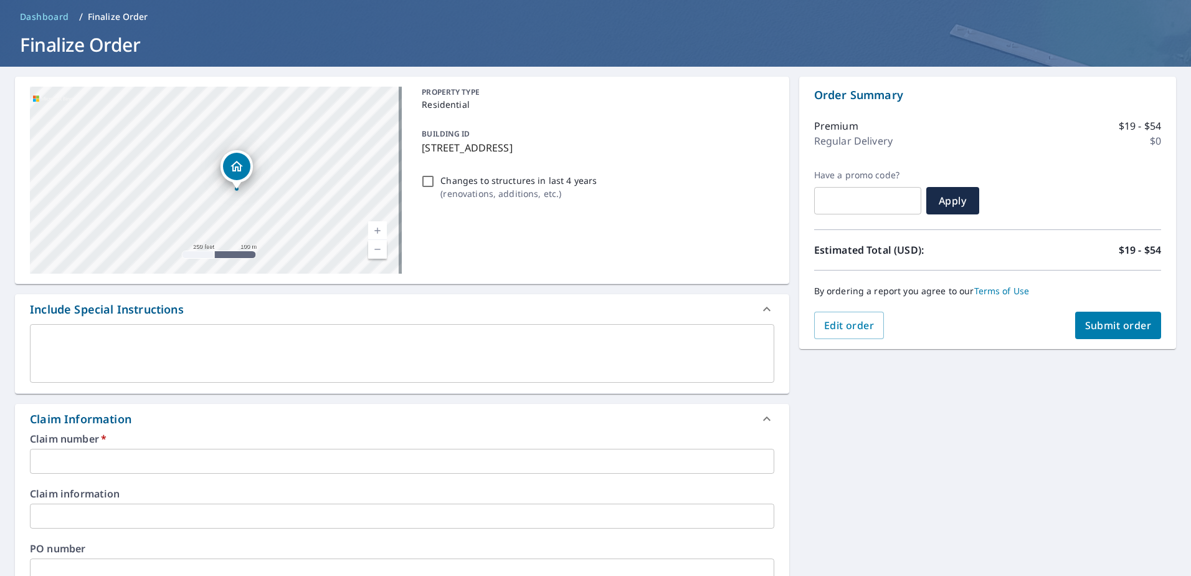
scroll to position [62, 0]
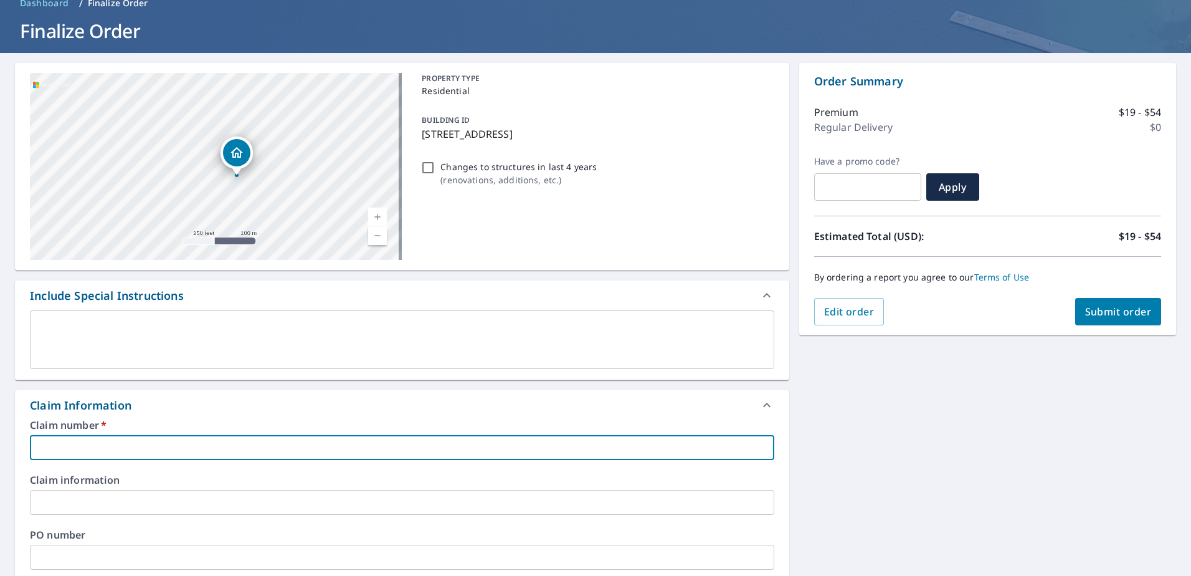
click at [186, 446] on input "text" at bounding box center [402, 447] width 744 height 25
type input "0"
checkbox input "true"
type input "08"
checkbox input "true"
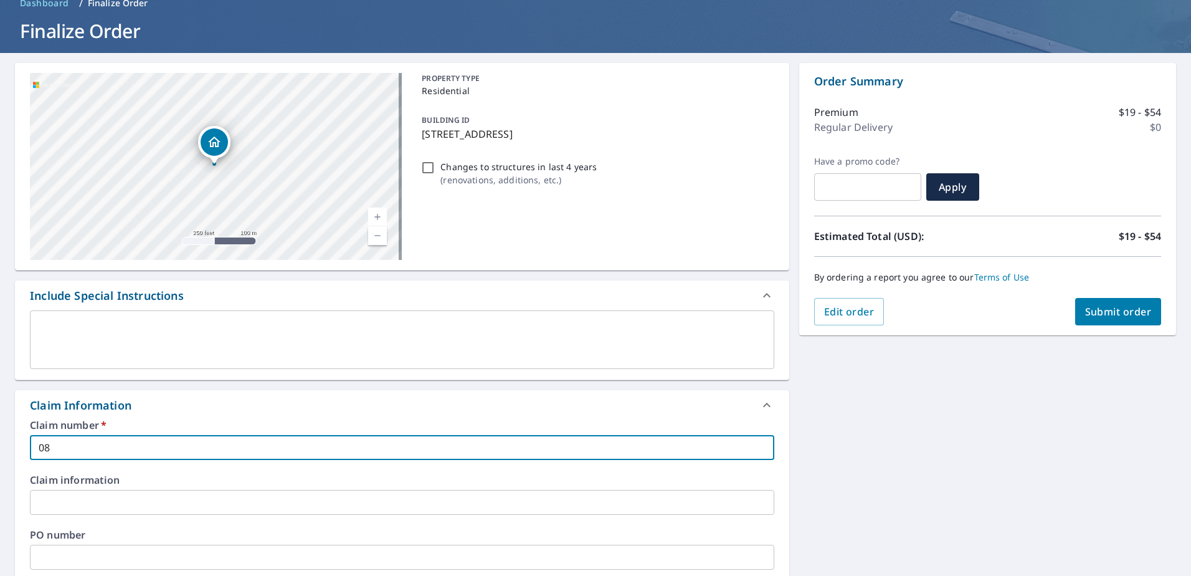
type input "081"
checkbox input "true"
type input "0819"
checkbox input "true"
type input "08195"
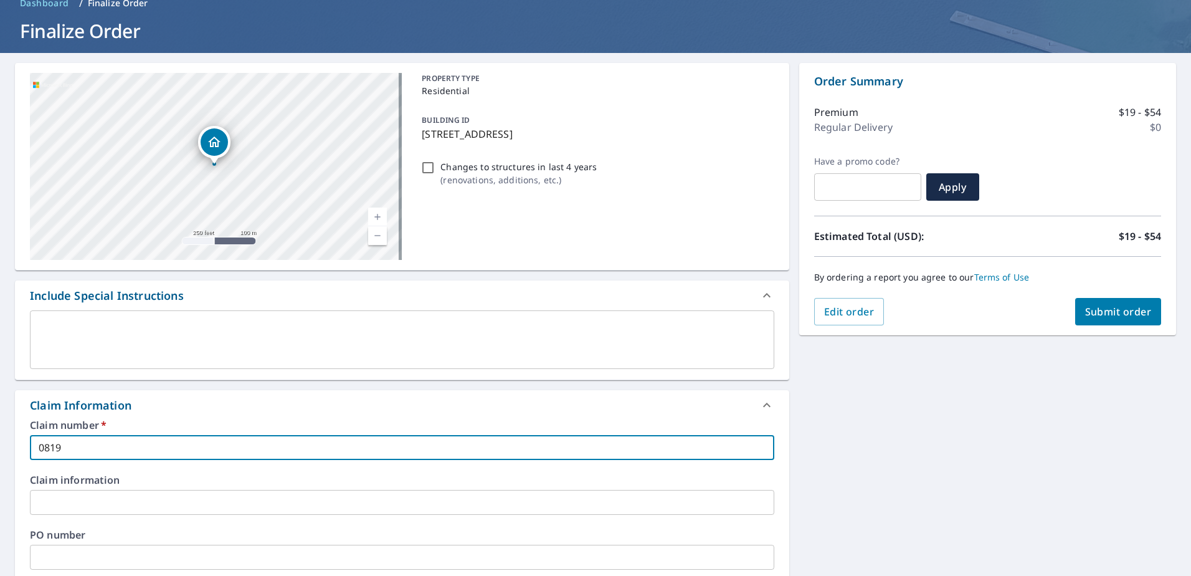
checkbox input "true"
type input "081951"
checkbox input "true"
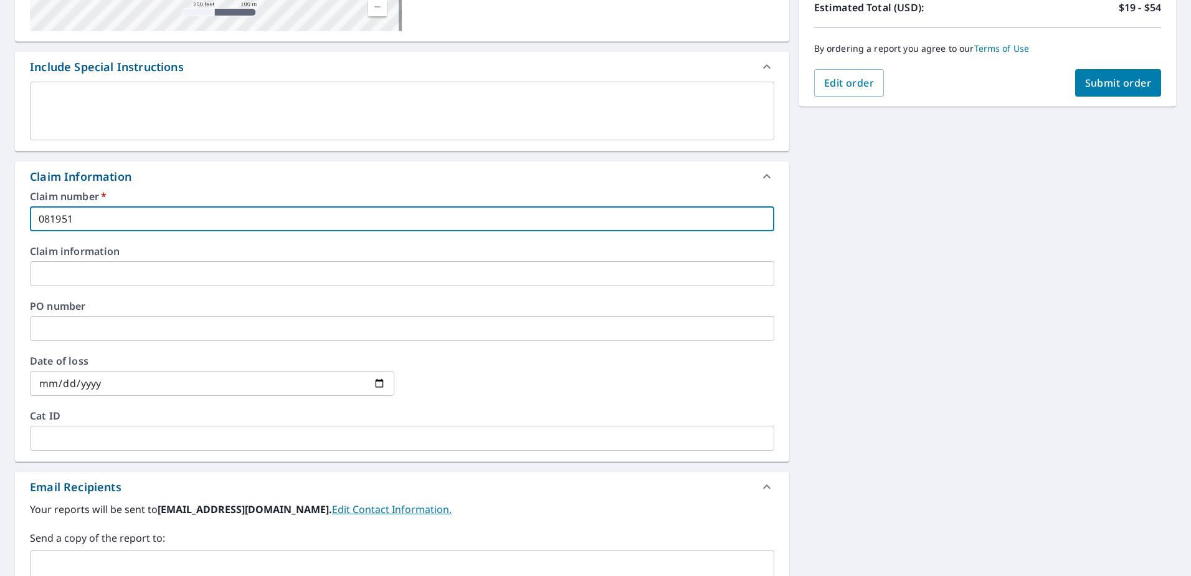
scroll to position [311, 0]
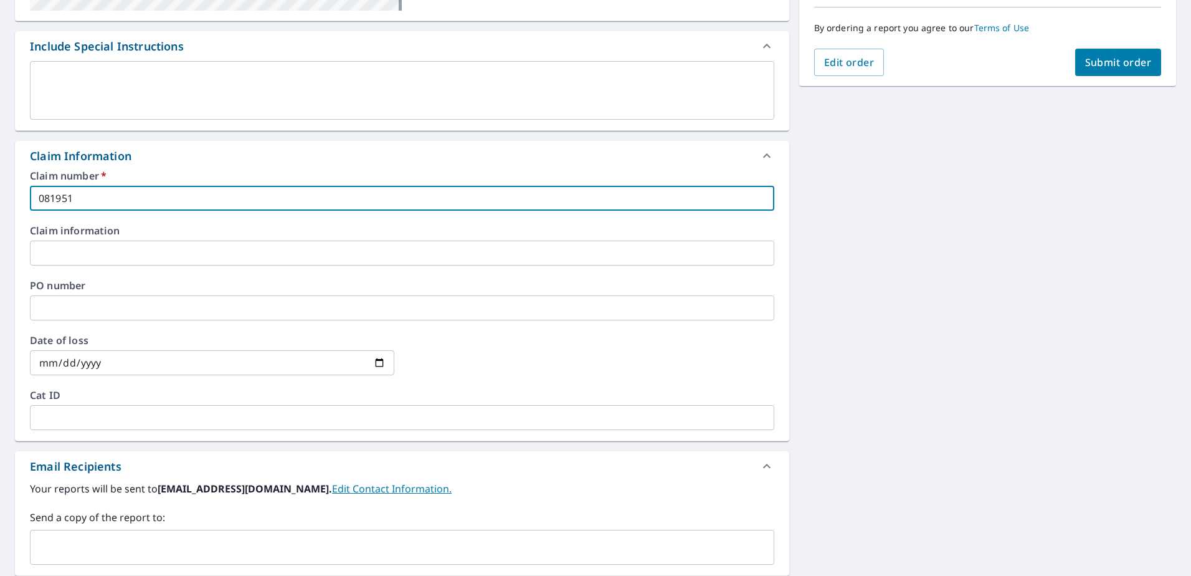
type input "081951"
click at [221, 543] on input "text" at bounding box center [393, 547] width 714 height 24
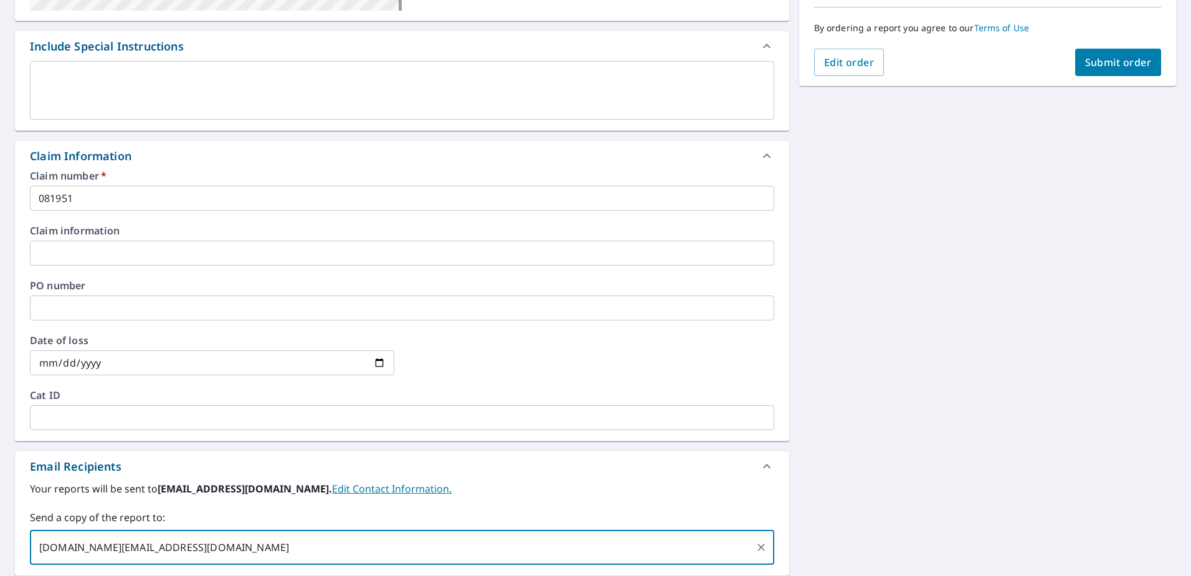
type input "[DOMAIN_NAME][EMAIL_ADDRESS][DOMAIN_NAME]"
click at [1110, 62] on span "Submit order" at bounding box center [1118, 62] width 67 height 14
checkbox input "true"
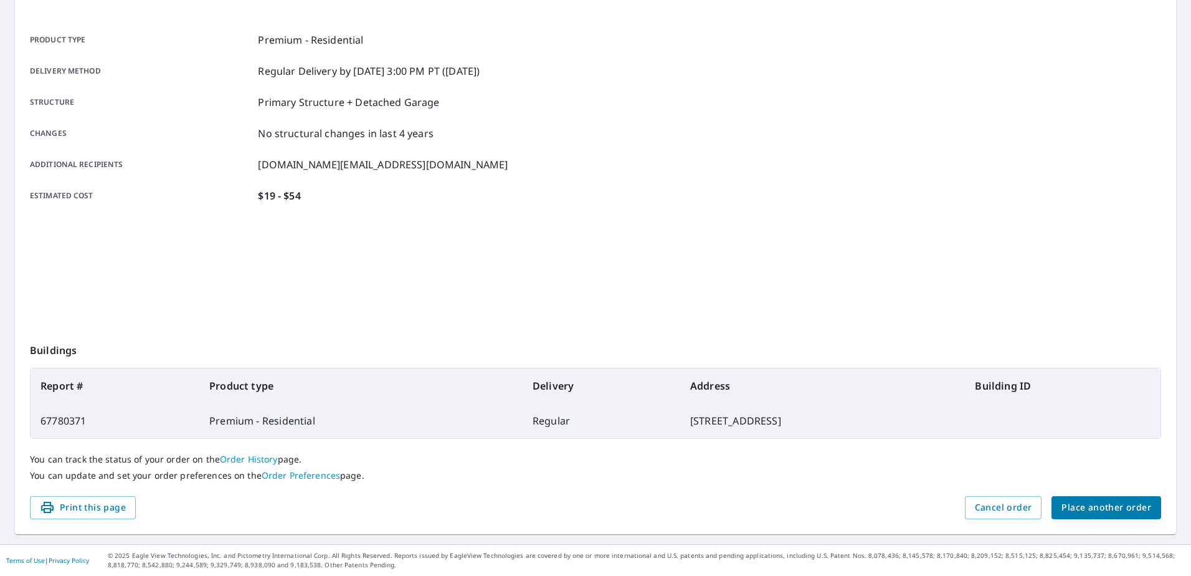
scroll to position [158, 0]
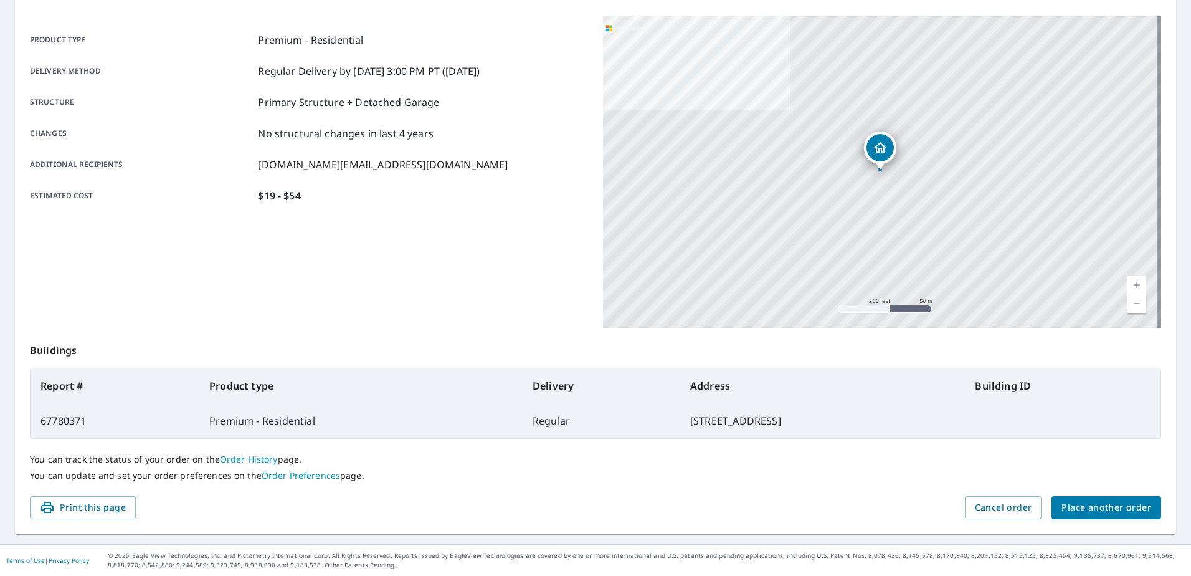
click at [1081, 508] on span "Place another order" at bounding box center [1106, 508] width 90 height 16
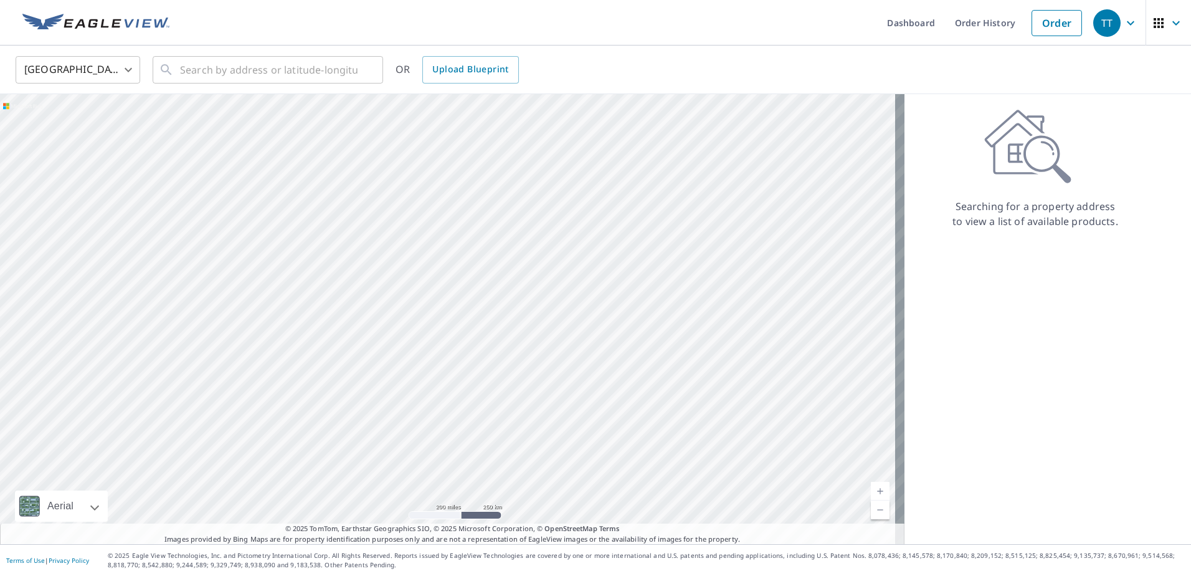
click at [128, 67] on body "TT TT Dashboard Order History Order TT United States US ​ ​ OR Upload Blueprint…" at bounding box center [595, 288] width 1191 height 576
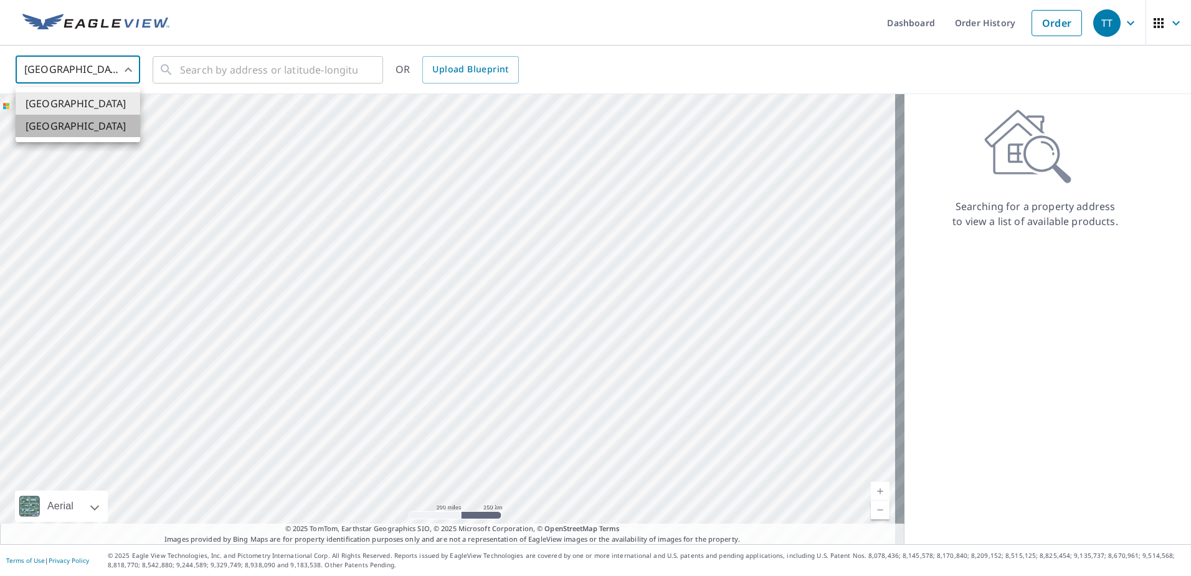
click at [80, 127] on li "[GEOGRAPHIC_DATA]" at bounding box center [78, 126] width 125 height 22
type input "CA"
click at [254, 72] on input "text" at bounding box center [269, 69] width 178 height 35
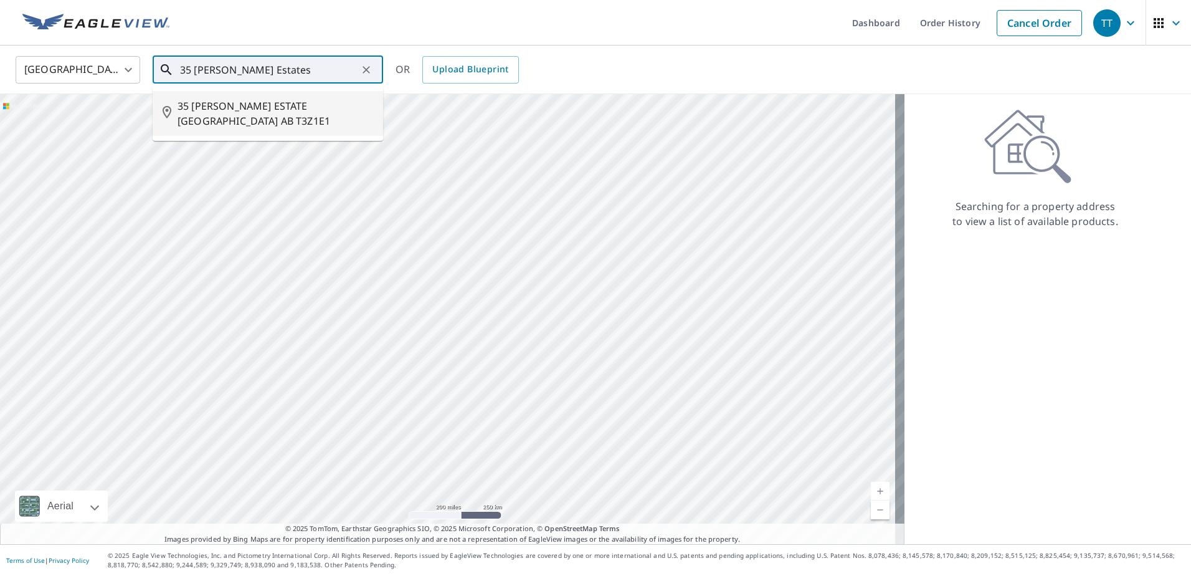
click at [249, 112] on span "35 [PERSON_NAME] ESTATE [GEOGRAPHIC_DATA] AB T3Z1E1" at bounding box center [276, 113] width 196 height 30
type input "35 [PERSON_NAME] ESTATE [GEOGRAPHIC_DATA] AB T3Z1E1"
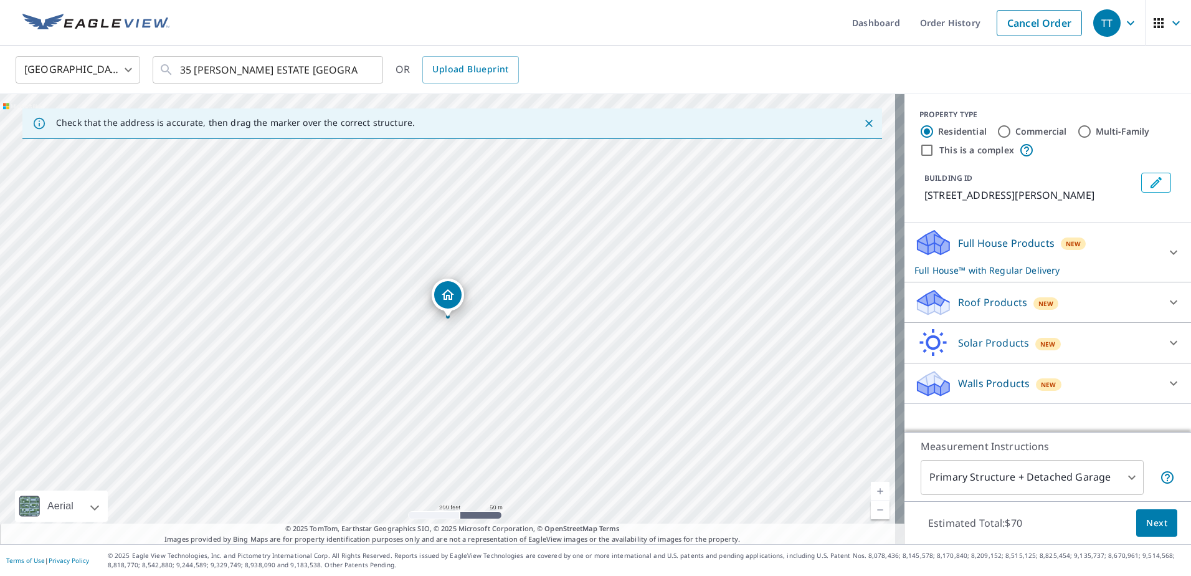
click at [1124, 473] on body "TT TT Dashboard Order History Cancel Order TT Canada CA ​ 35 [PERSON_NAME] ESTA…" at bounding box center [595, 288] width 1191 height 576
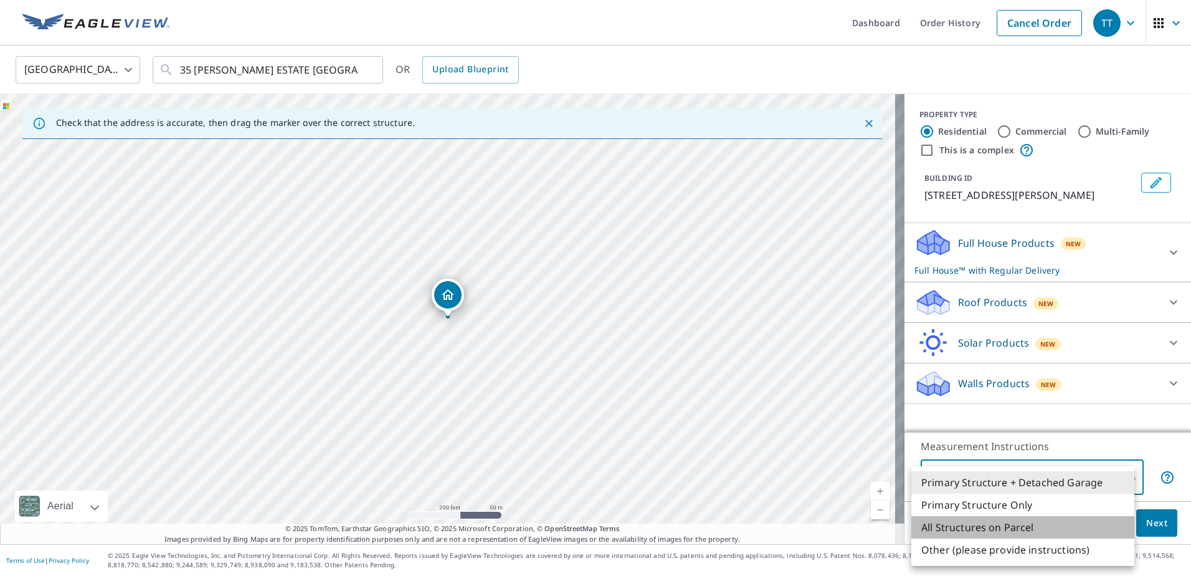
click at [994, 526] on li "All Structures on Parcel" at bounding box center [1022, 527] width 223 height 22
type input "3"
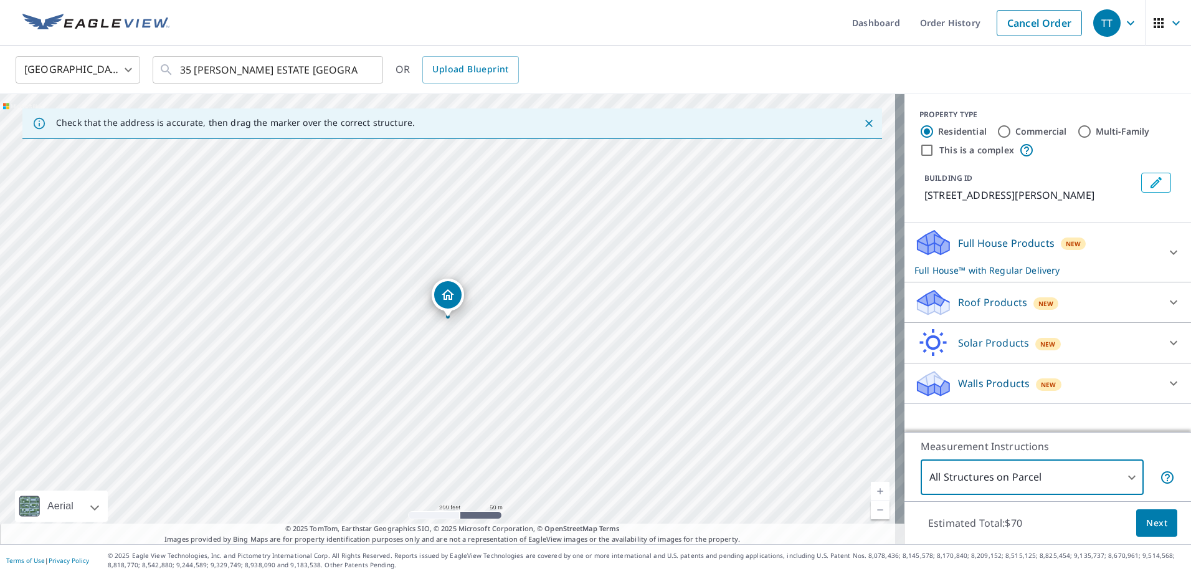
click at [1099, 316] on div "Roof Products New" at bounding box center [1036, 302] width 244 height 29
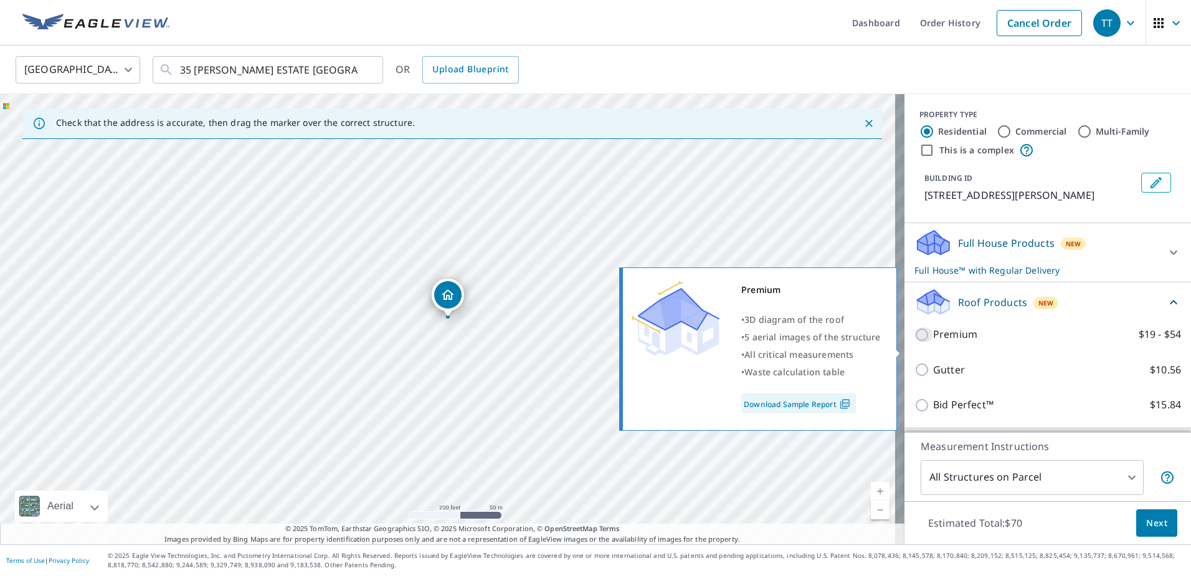
click at [916, 342] on input "Premium $19 - $54" at bounding box center [923, 334] width 19 height 15
checkbox input "true"
checkbox input "false"
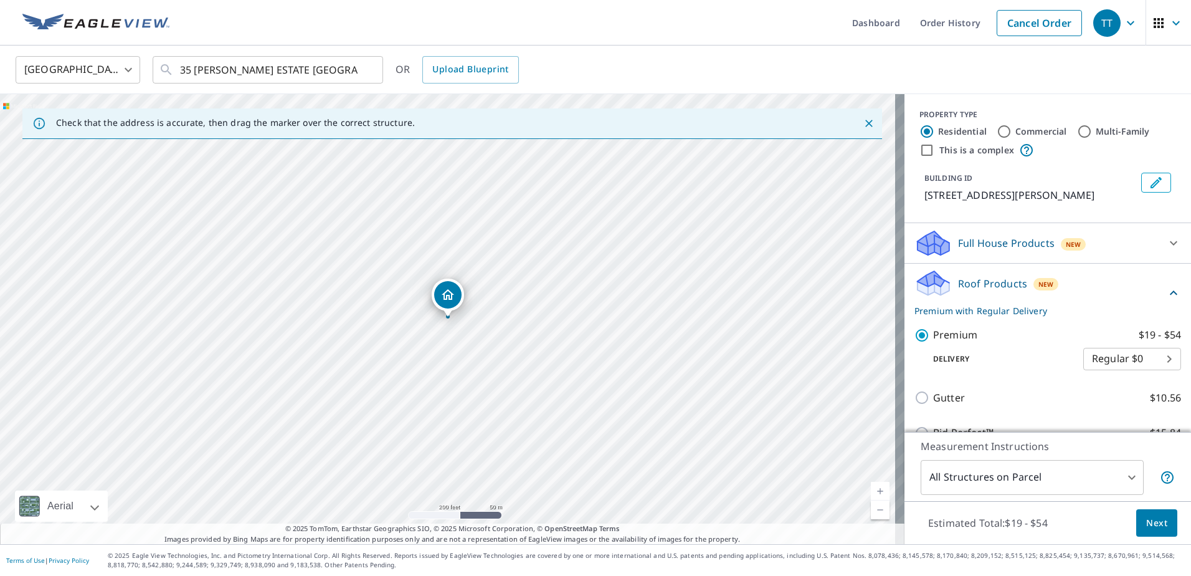
click at [1149, 521] on span "Next" at bounding box center [1156, 523] width 21 height 16
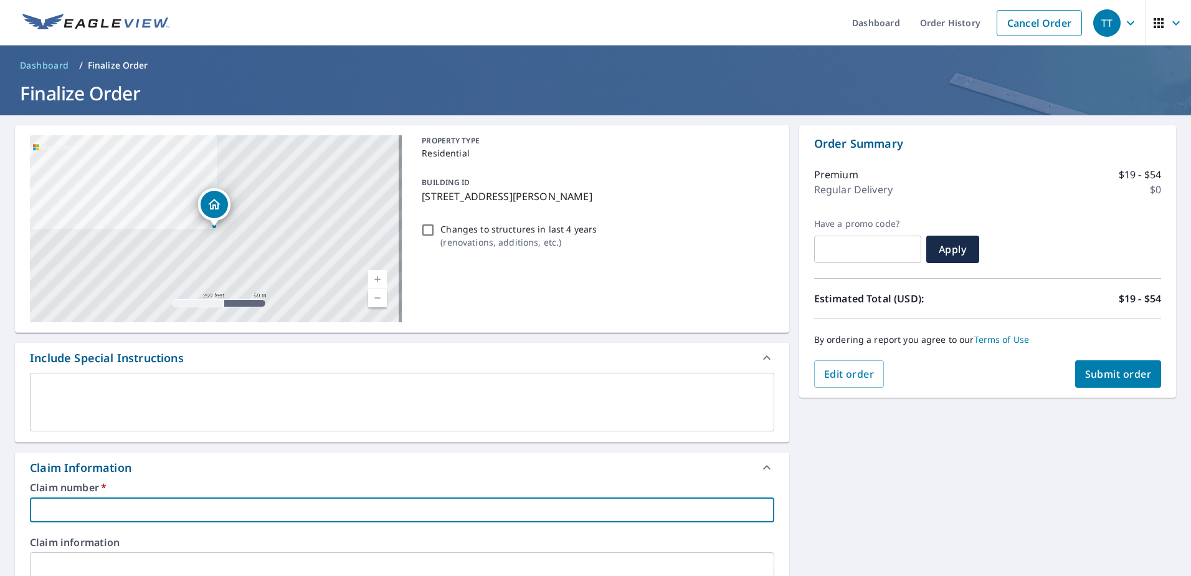
click at [216, 511] on input "text" at bounding box center [402, 509] width 744 height 25
type input "0"
checkbox input "true"
type input "08"
checkbox input "true"
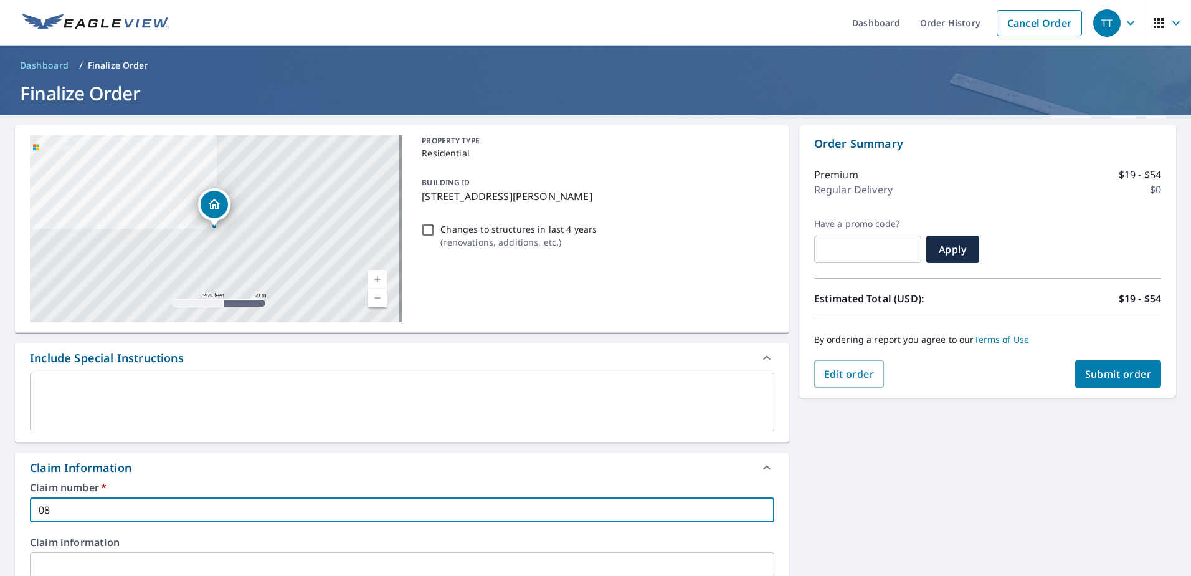
type input "082"
checkbox input "true"
type input "0820"
checkbox input "true"
type input "08203"
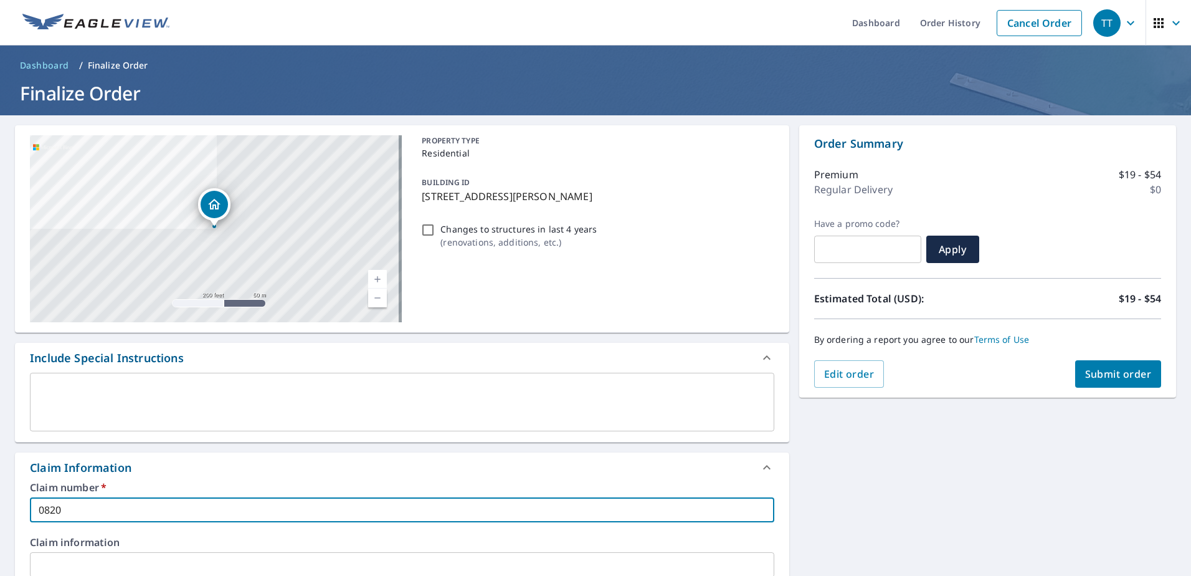
checkbox input "true"
type input "082039"
checkbox input "true"
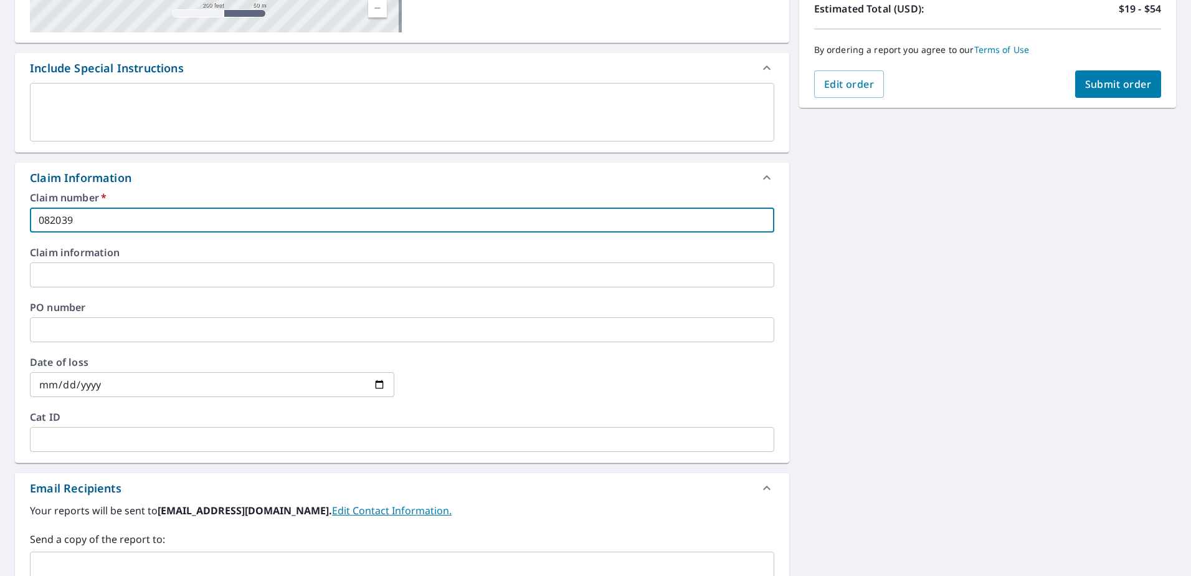
scroll to position [311, 0]
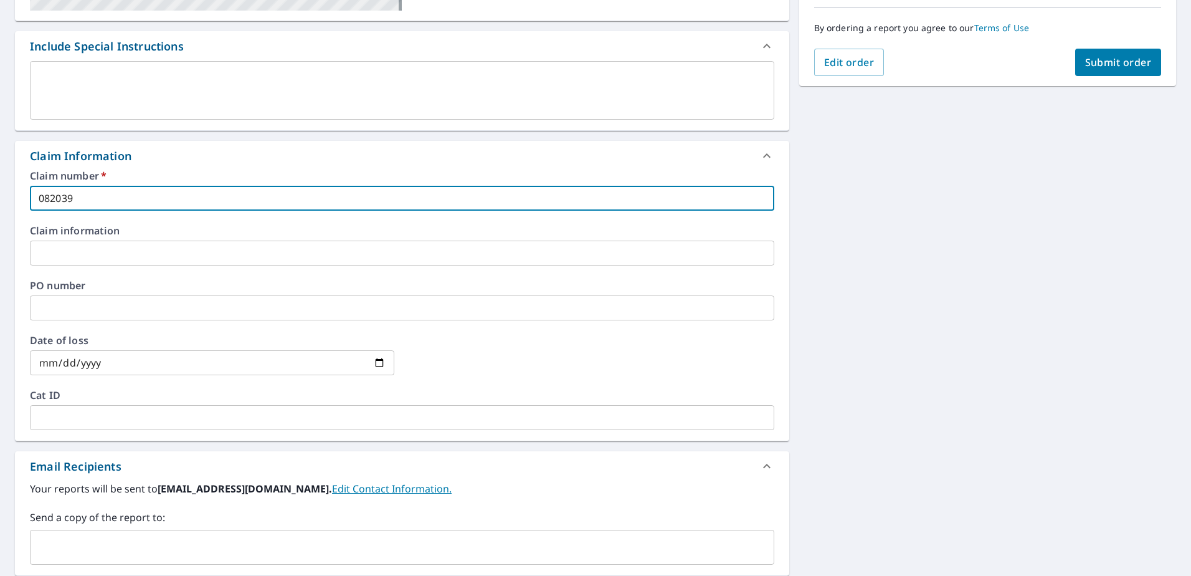
type input "082039"
click at [228, 539] on input "text" at bounding box center [393, 547] width 714 height 24
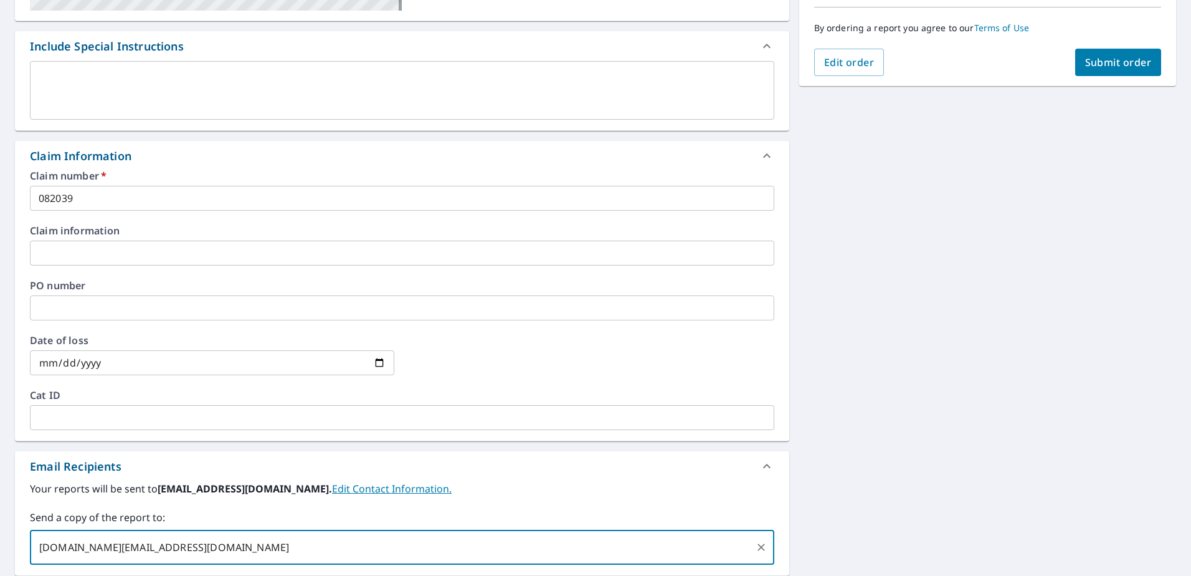
type input "[DOMAIN_NAME][EMAIL_ADDRESS][DOMAIN_NAME]"
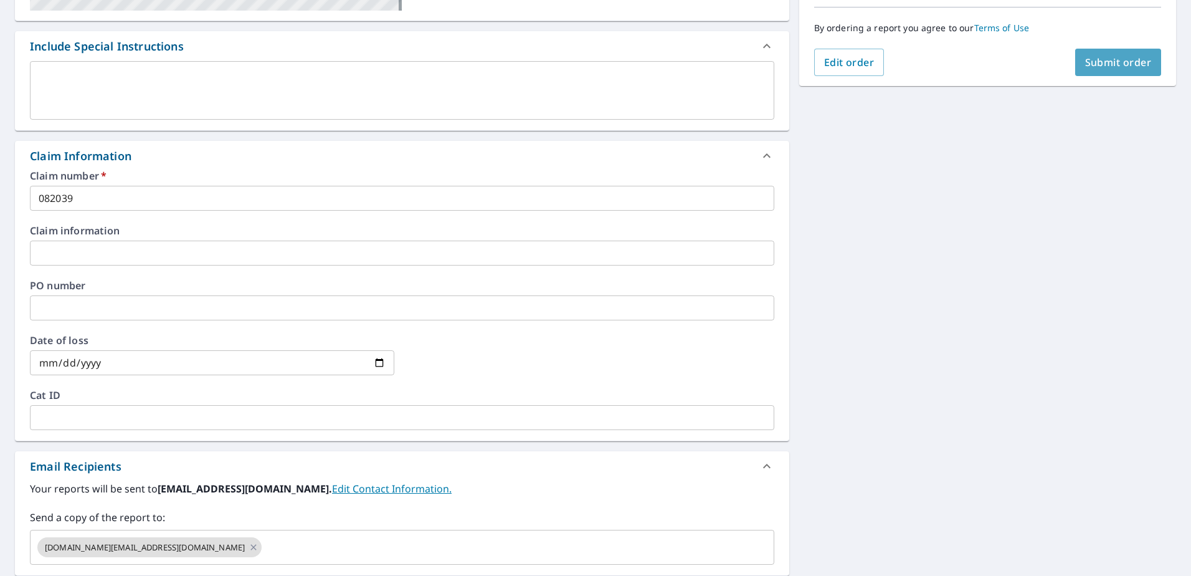
click at [1112, 61] on span "Submit order" at bounding box center [1118, 62] width 67 height 14
checkbox input "true"
